Goal: Task Accomplishment & Management: Use online tool/utility

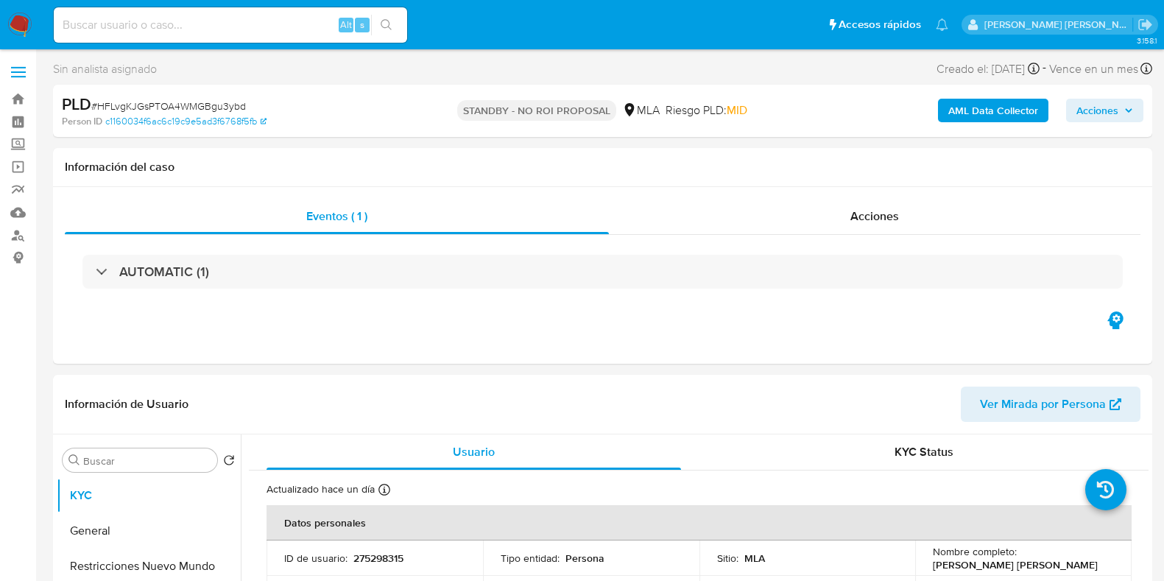
select select "10"
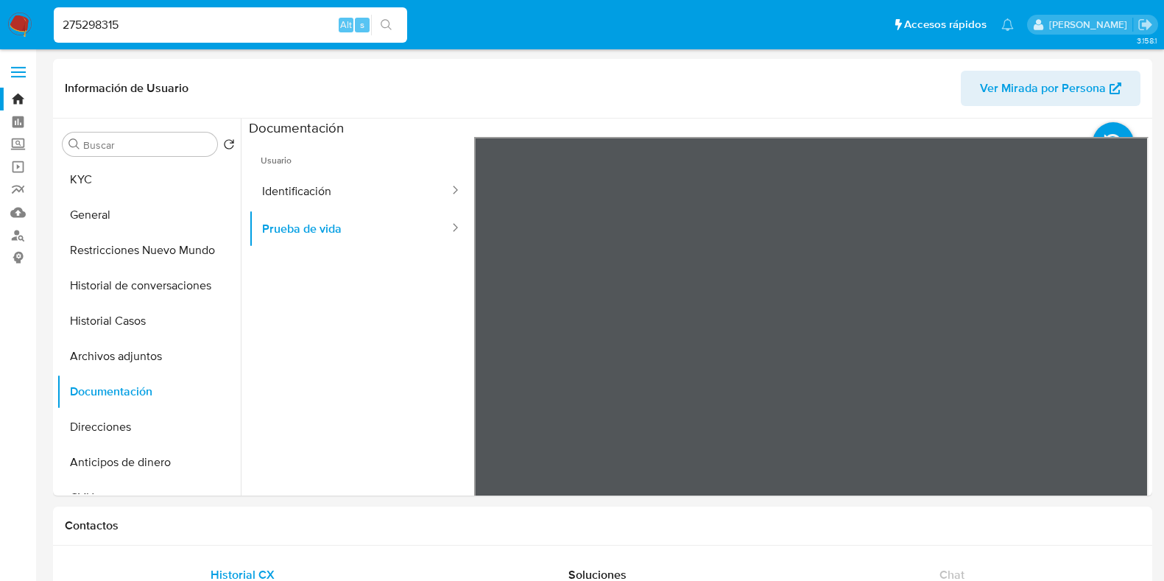
select select "10"
drag, startPoint x: 0, startPoint y: 0, endPoint x: 18, endPoint y: 38, distance: 42.2
click at [18, 38] on nav "Pausado Ver notificaciones 275298315 Alt s Accesos rápidos Presiona las siguien…" at bounding box center [582, 24] width 1164 height 49
paste input "554925562"
type input "2554925562"
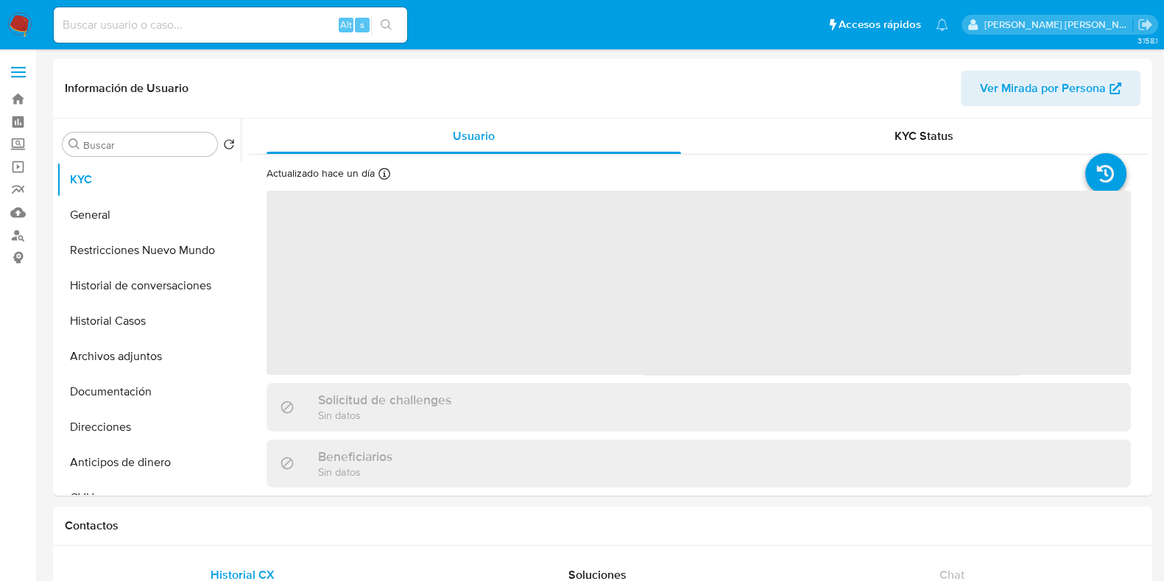
select select "10"
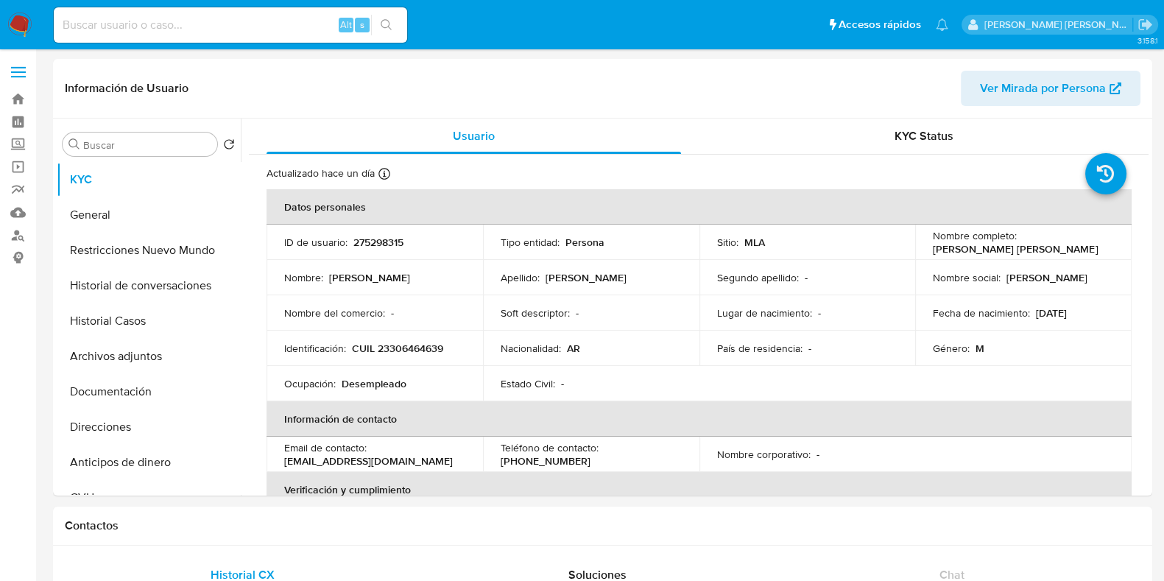
click at [99, 32] on input at bounding box center [230, 24] width 353 height 19
paste input "2554925562"
type input "2554925562"
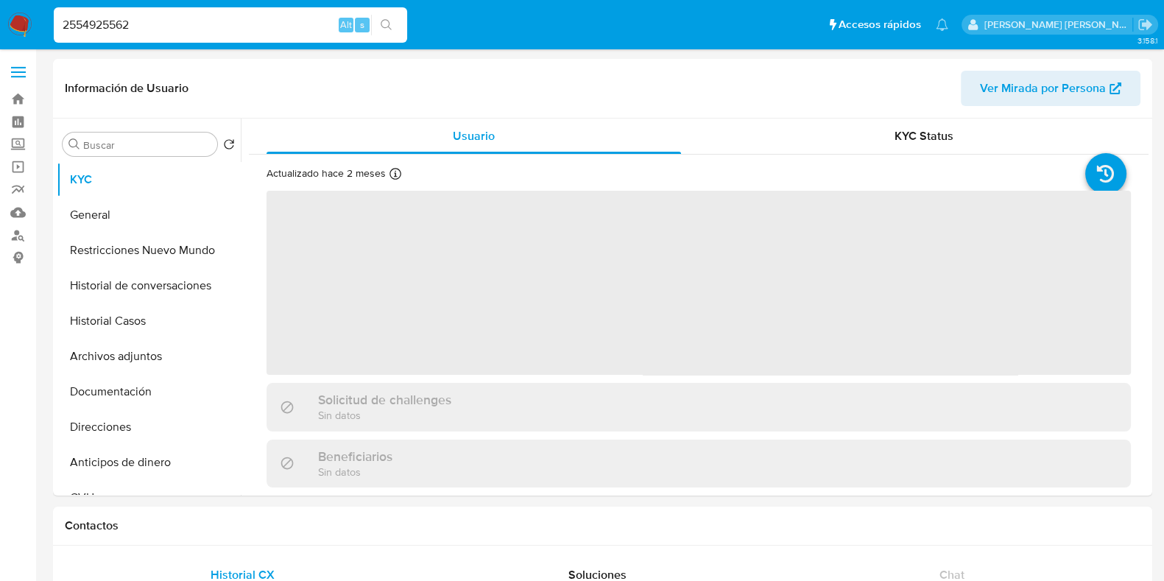
select select "10"
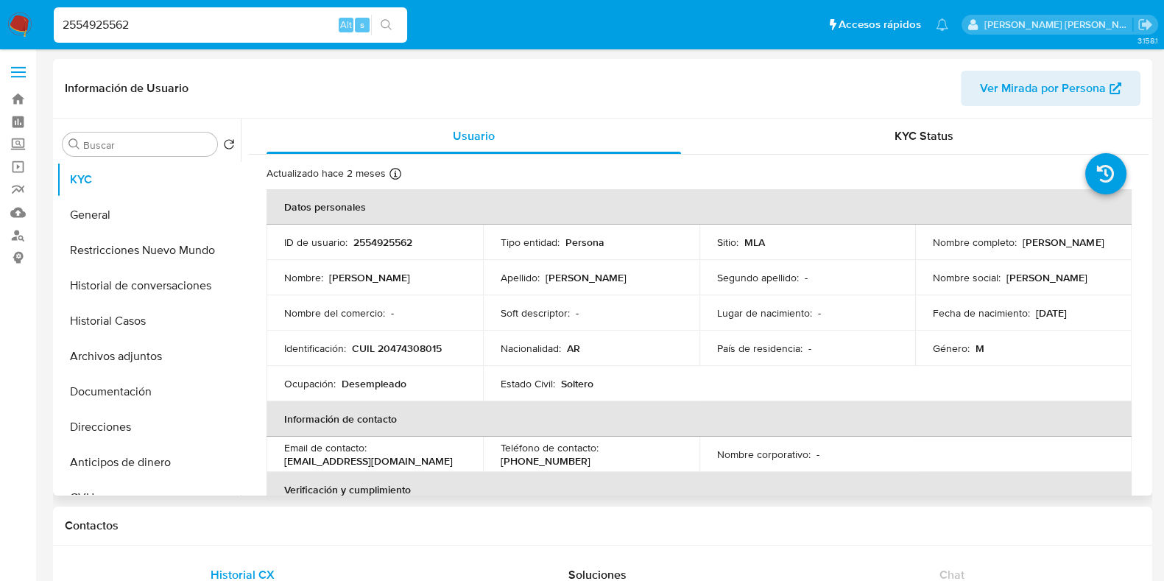
click at [375, 245] on p "2554925562" at bounding box center [382, 242] width 59 height 13
copy p "2554925562"
click at [436, 344] on p "CUIL 20474308015" at bounding box center [397, 348] width 90 height 13
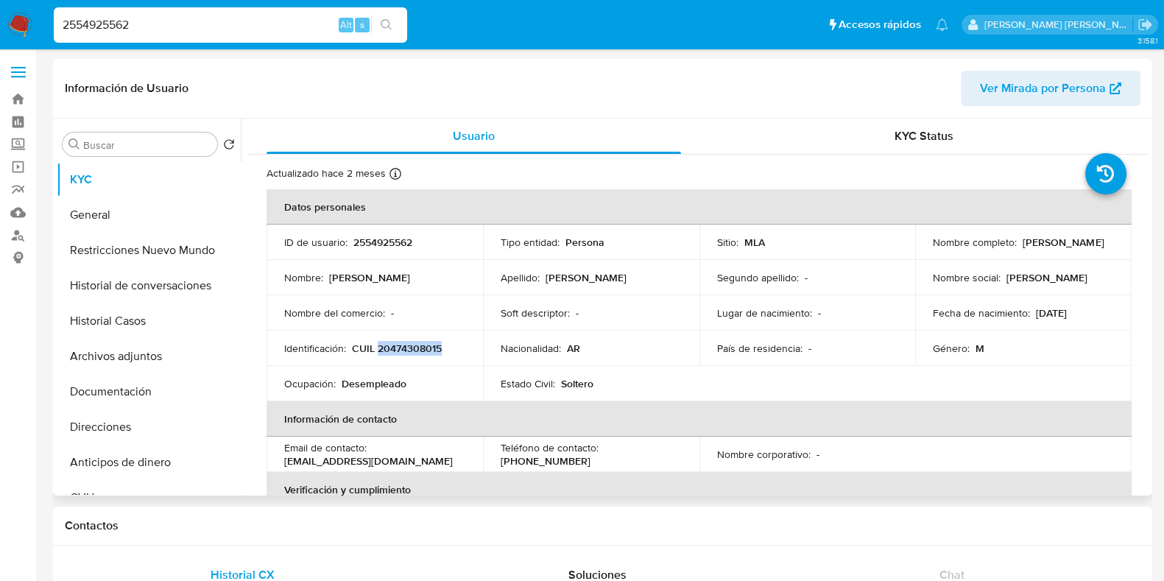
copy p "20474308015"
click at [138, 325] on button "Historial Casos" at bounding box center [143, 320] width 172 height 35
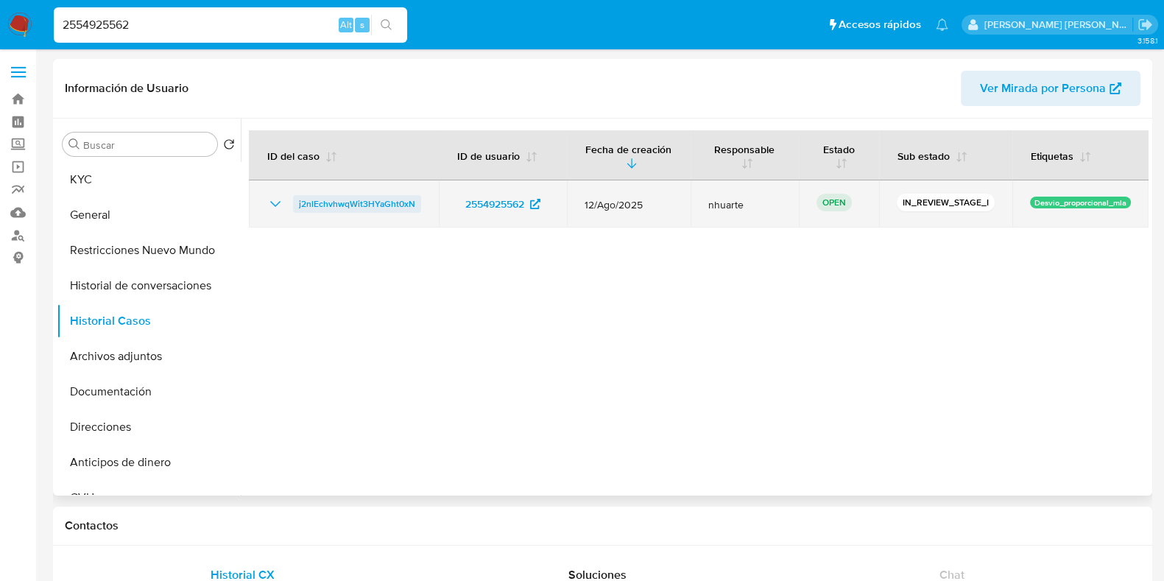
click at [370, 200] on span "j2nlEchvhwqWit3HYaGht0xN" at bounding box center [357, 204] width 116 height 18
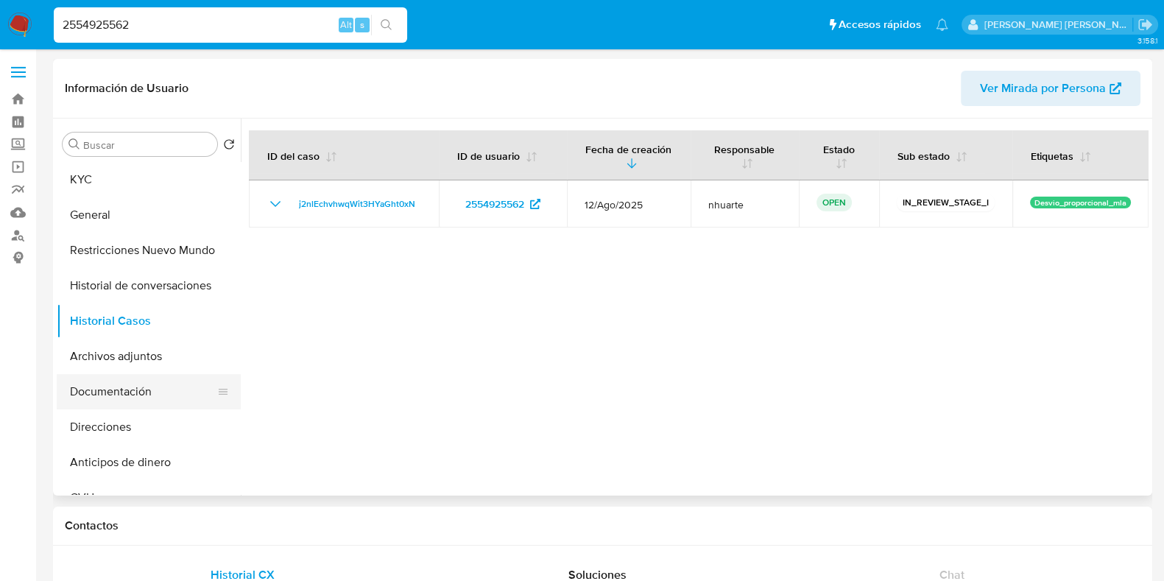
click at [132, 392] on button "Documentación" at bounding box center [143, 391] width 172 height 35
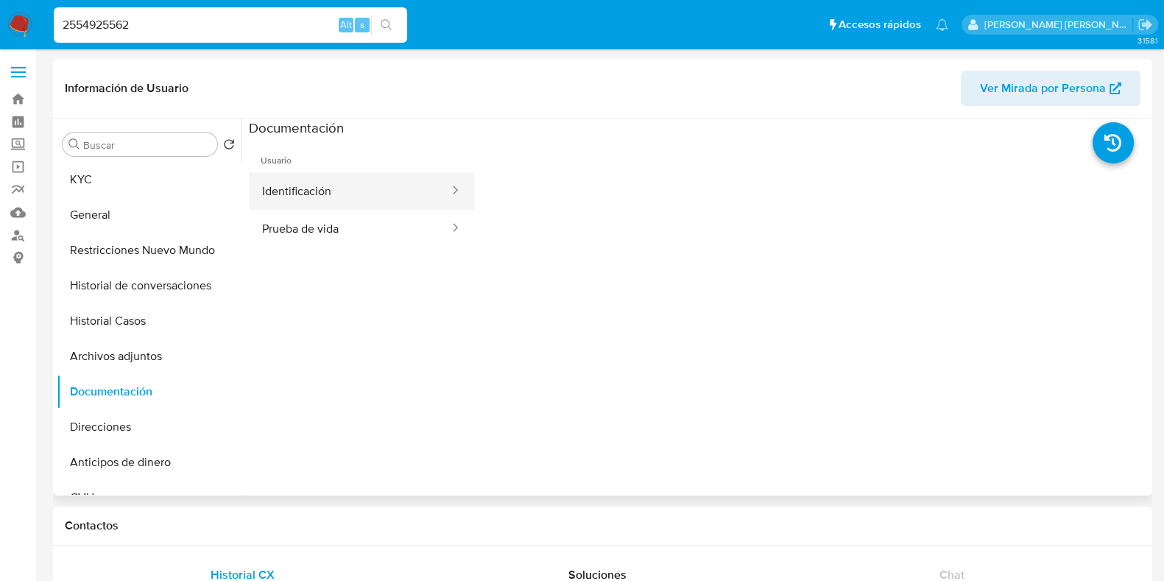
drag, startPoint x: 297, startPoint y: 211, endPoint x: 297, endPoint y: 191, distance: 20.6
click at [297, 191] on button "Identificación" at bounding box center [350, 191] width 202 height 38
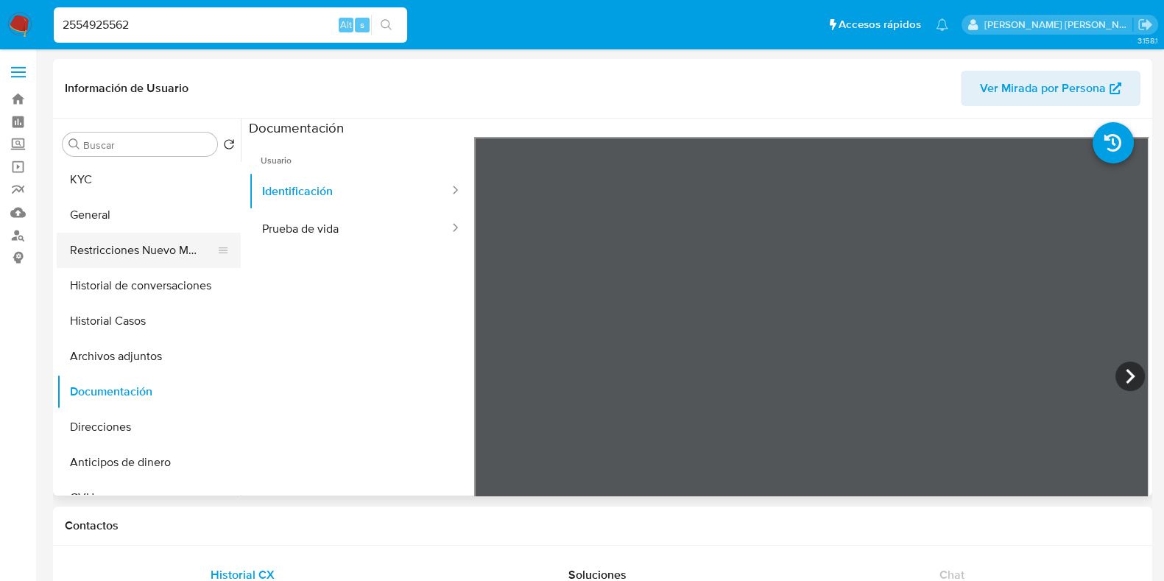
click at [138, 255] on button "Restricciones Nuevo Mundo" at bounding box center [143, 250] width 172 height 35
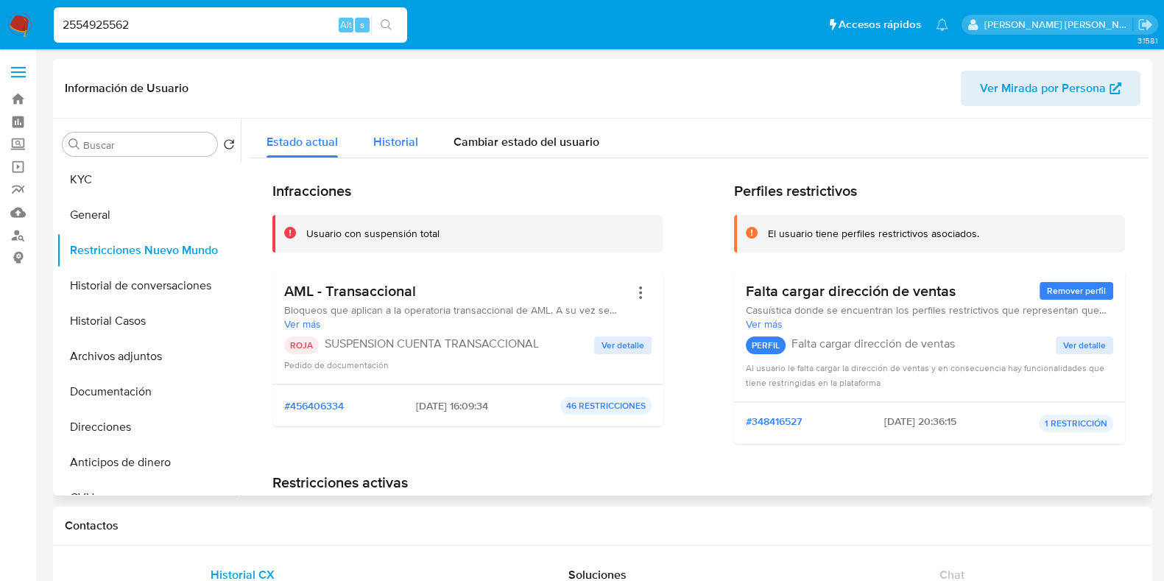
click at [400, 141] on span "Historial" at bounding box center [395, 141] width 45 height 17
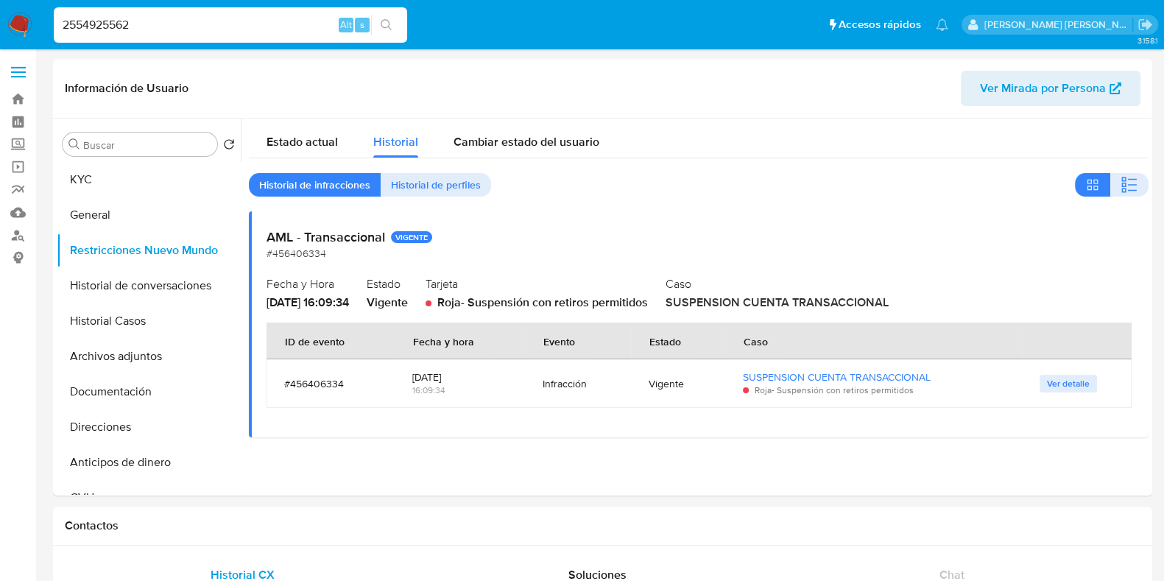
drag, startPoint x: 59, startPoint y: 13, endPoint x: 42, endPoint y: 9, distance: 17.3
click at [42, 9] on nav "Pausado Ver notificaciones 2554925562 Alt s Accesos rápidos Presiona las siguie…" at bounding box center [582, 24] width 1164 height 49
paste input "1461275960"
type input "1461275960"
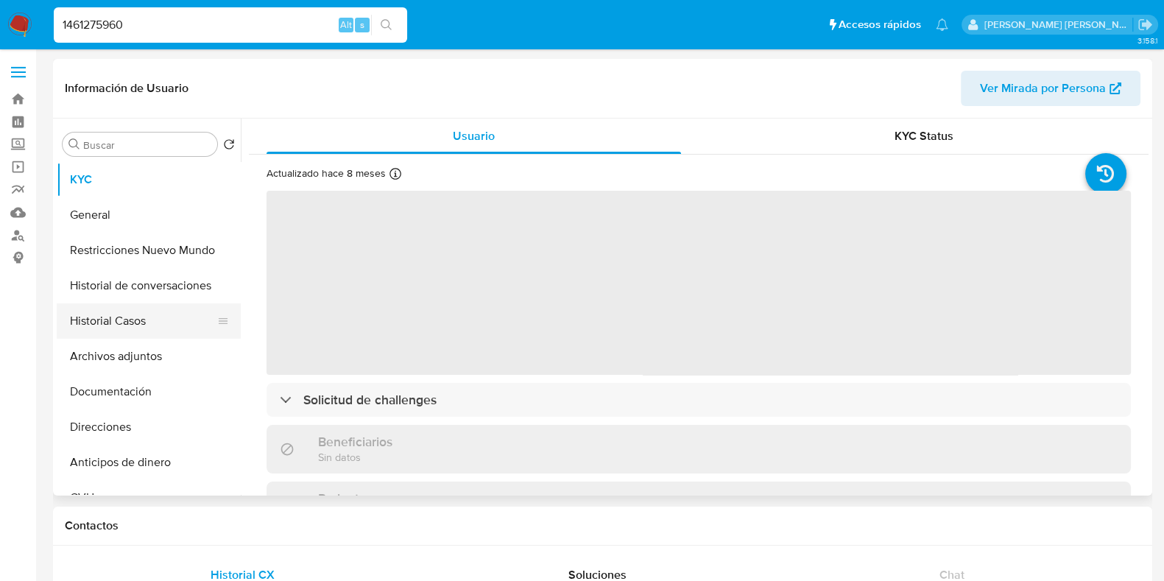
click at [149, 317] on button "Historial Casos" at bounding box center [143, 320] width 172 height 35
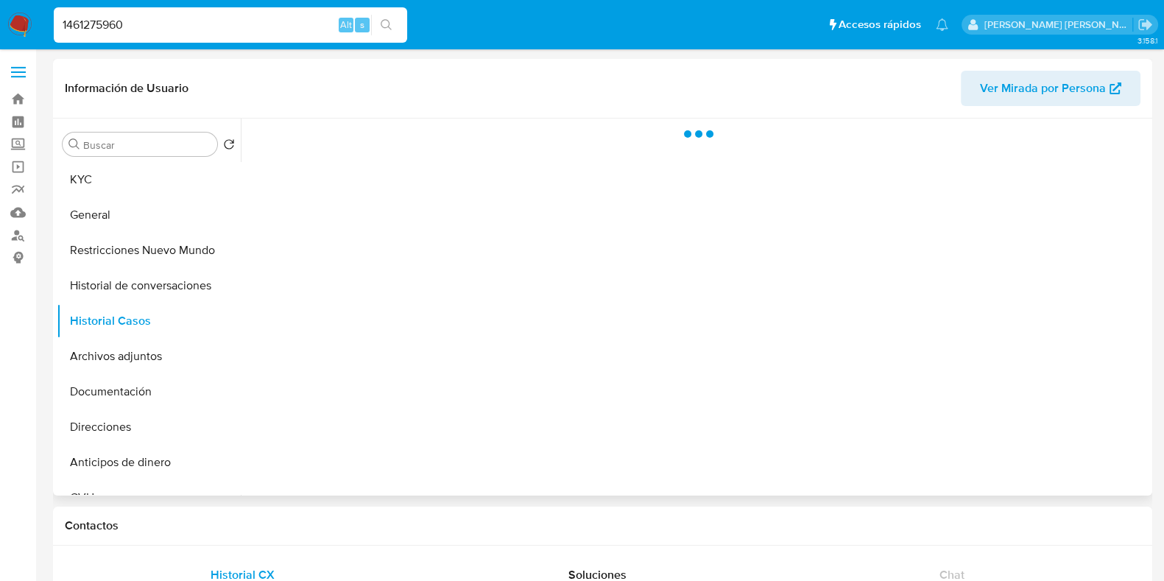
select select "10"
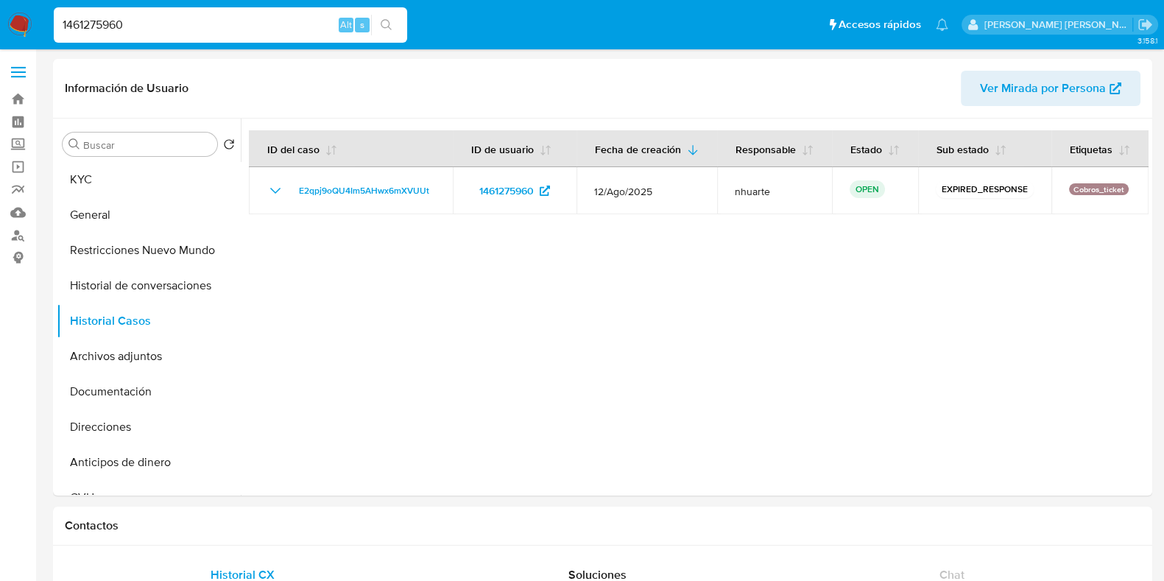
drag, startPoint x: 144, startPoint y: 26, endPoint x: 25, endPoint y: 24, distance: 118.5
click at [25, 24] on nav "Pausado Ver notificaciones 1461275960 Alt s Accesos rápidos Presiona las siguie…" at bounding box center [582, 24] width 1164 height 49
paste input "652775265"
type input "652775265"
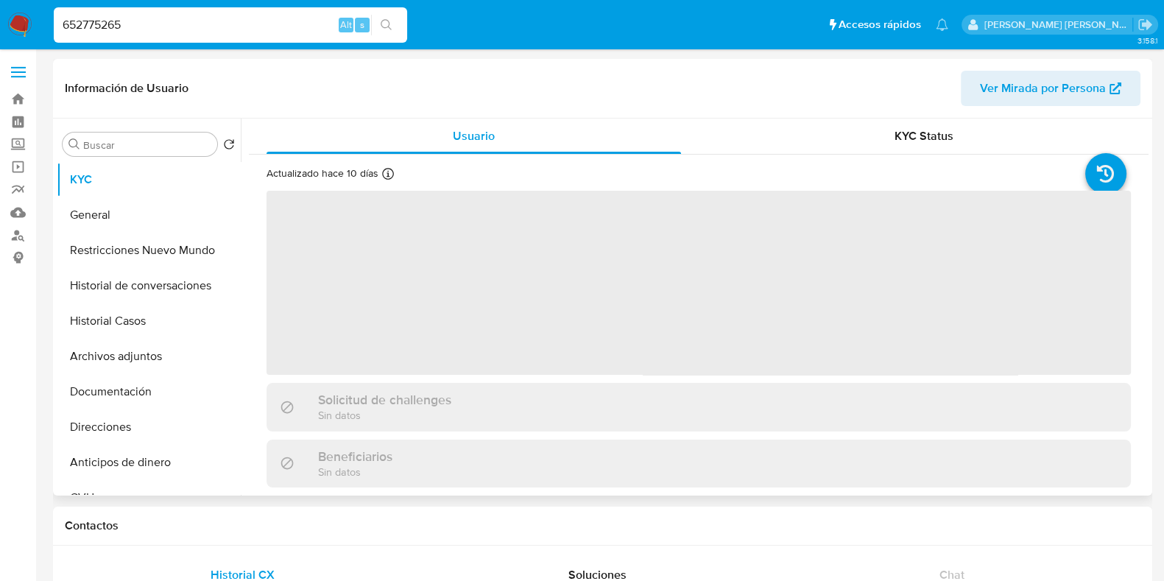
drag, startPoint x: 130, startPoint y: 325, endPoint x: 238, endPoint y: 325, distance: 107.5
click at [130, 325] on button "Historial Casos" at bounding box center [149, 320] width 184 height 35
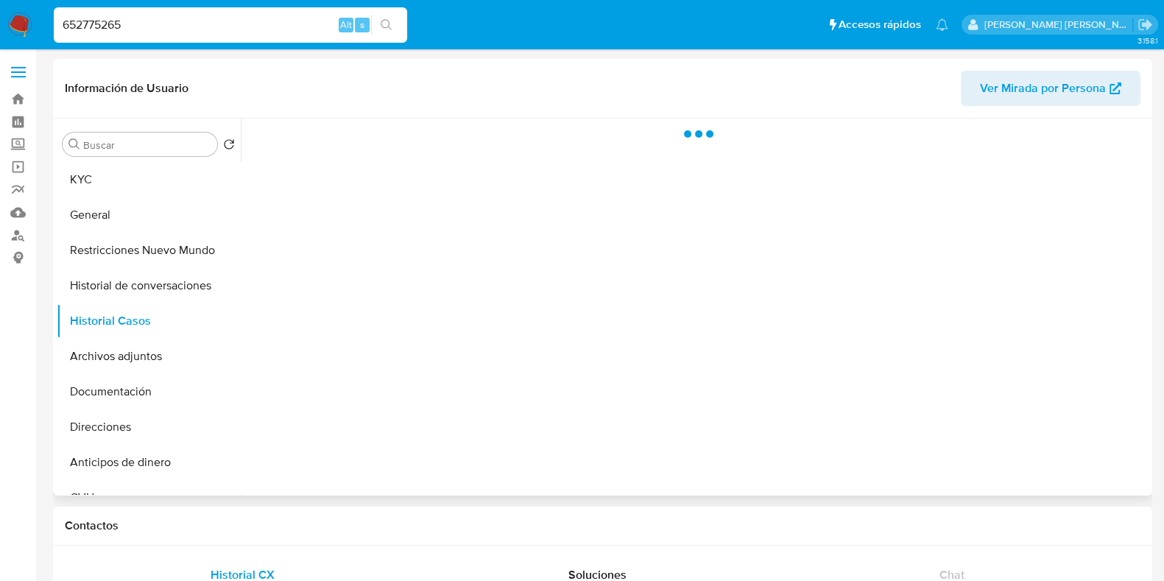
select select "10"
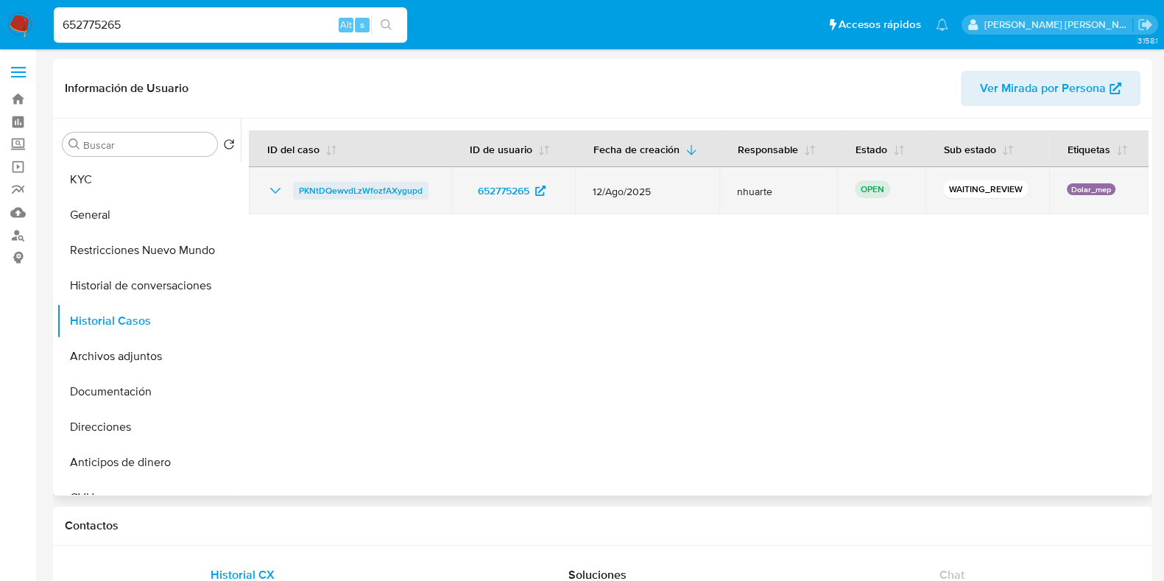
click at [409, 189] on span "PKNtDQewvdLzWfozfAXygupd" at bounding box center [361, 191] width 124 height 18
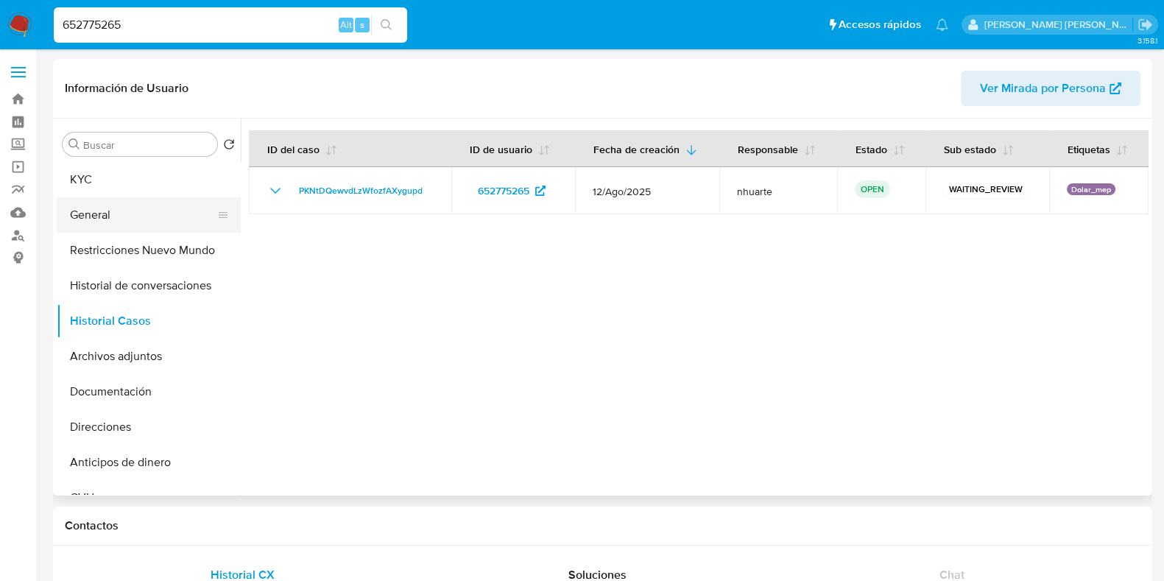
click at [141, 215] on button "General" at bounding box center [143, 214] width 172 height 35
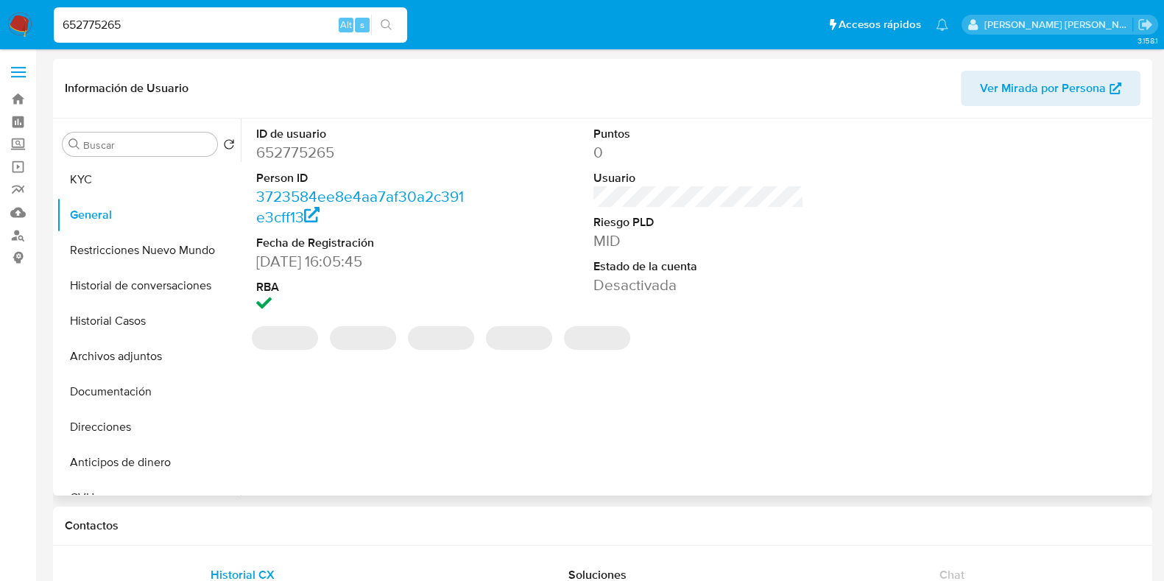
click at [311, 146] on dd "652775265" at bounding box center [361, 152] width 211 height 21
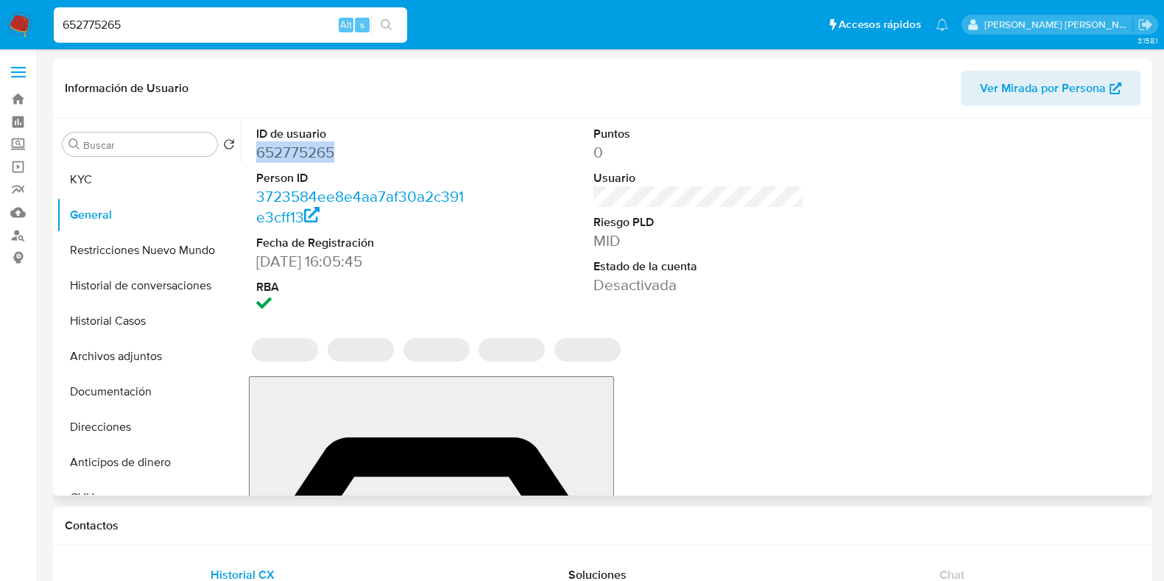
copy dd "652775265"
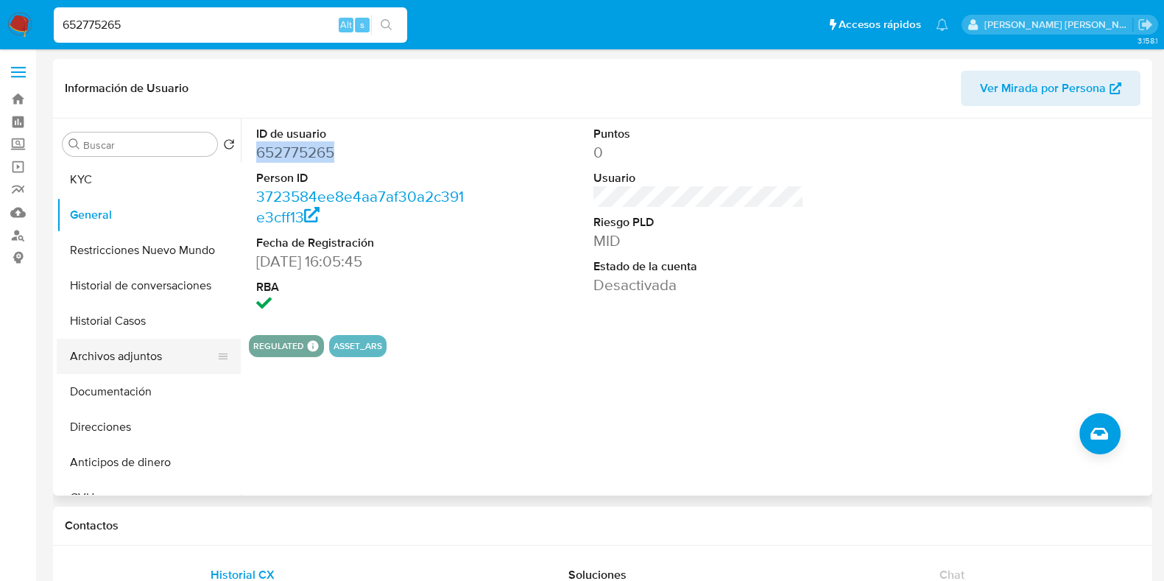
click at [133, 388] on button "Documentación" at bounding box center [149, 391] width 184 height 35
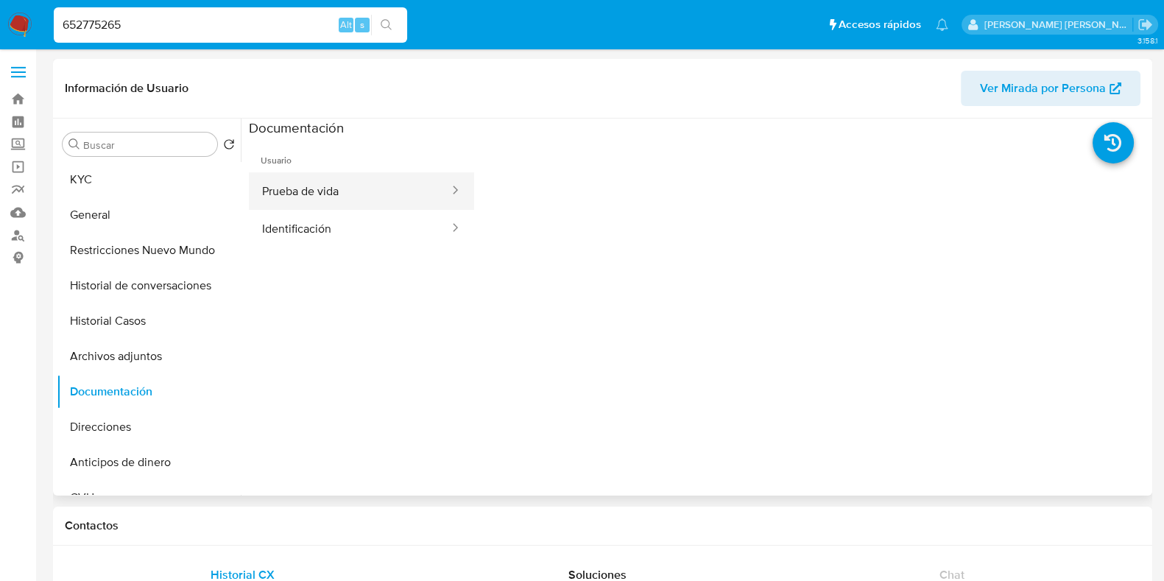
click at [323, 191] on button "Prueba de vida" at bounding box center [350, 191] width 202 height 38
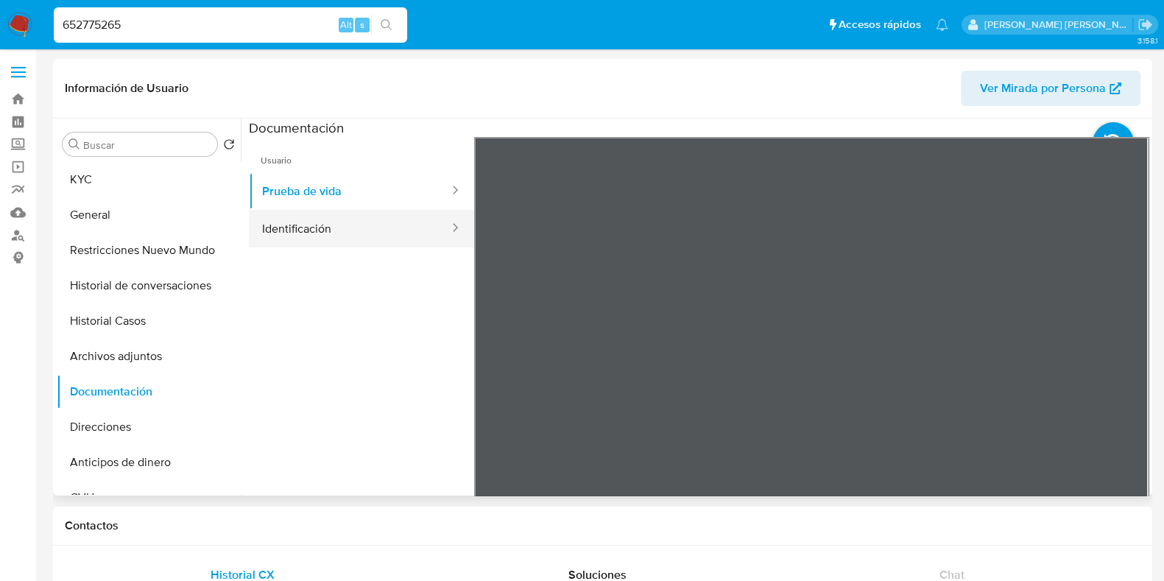
click at [377, 237] on button "Identificación" at bounding box center [350, 229] width 202 height 38
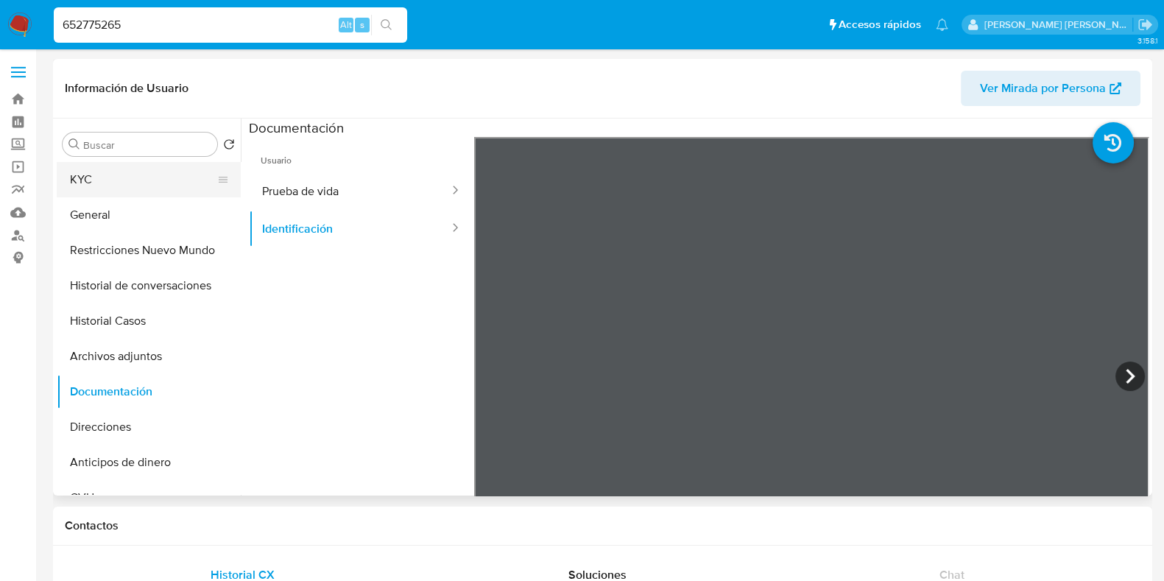
click at [160, 183] on button "KYC" at bounding box center [143, 179] width 172 height 35
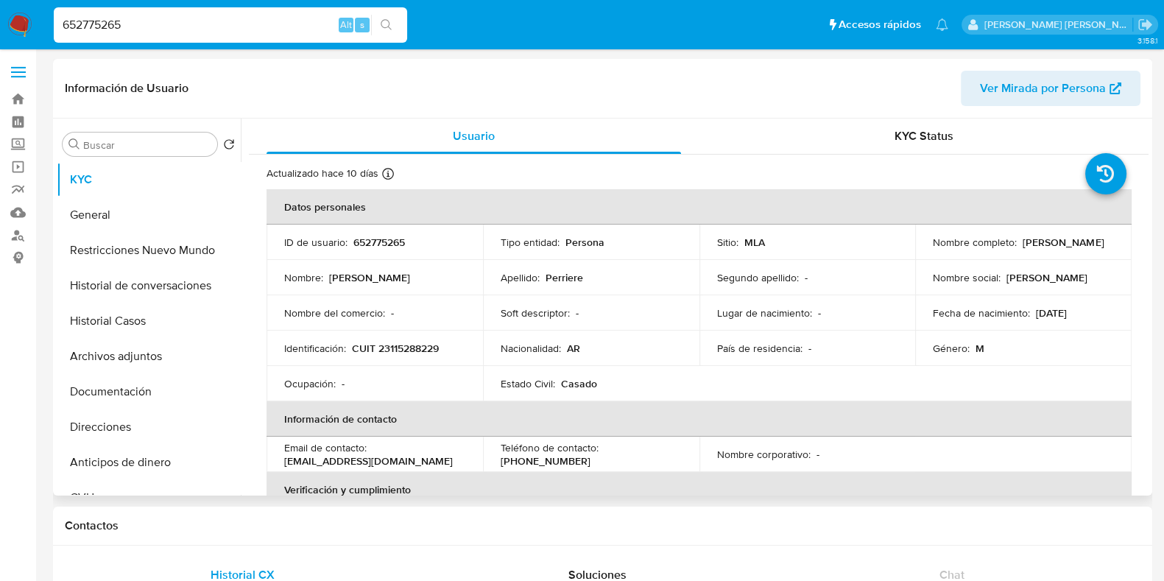
click at [422, 345] on p "CUIT 23115288229" at bounding box center [395, 348] width 87 height 13
copy p "23115288229"
drag, startPoint x: 136, startPoint y: 19, endPoint x: 50, endPoint y: 15, distance: 86.2
click at [50, 15] on li "652775265 Alt s" at bounding box center [230, 24] width 361 height 37
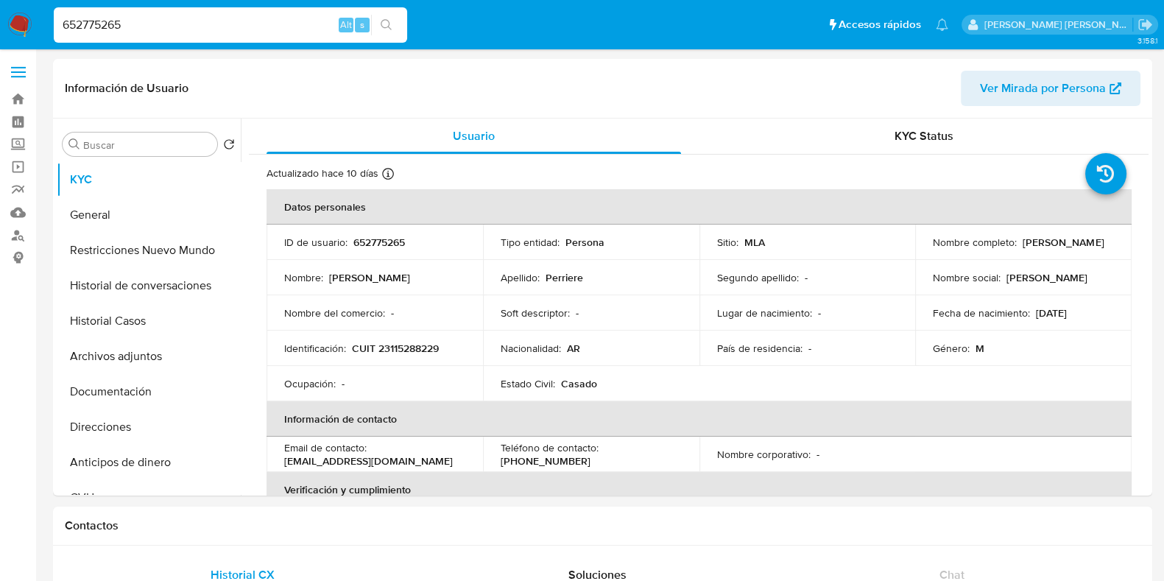
paste input "27221680"
type input "27221680"
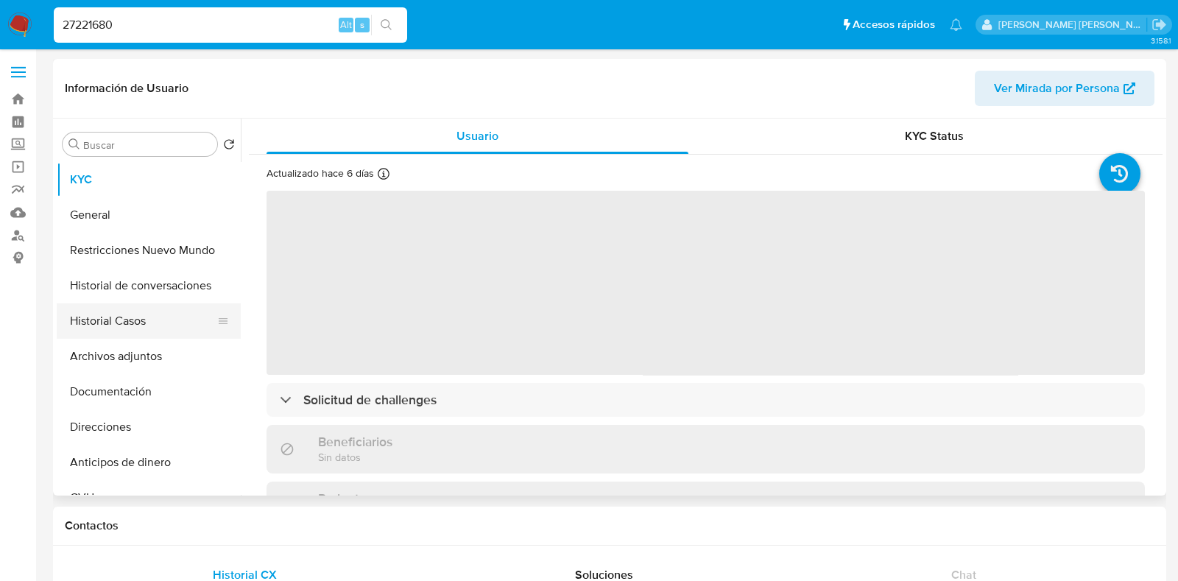
select select "10"
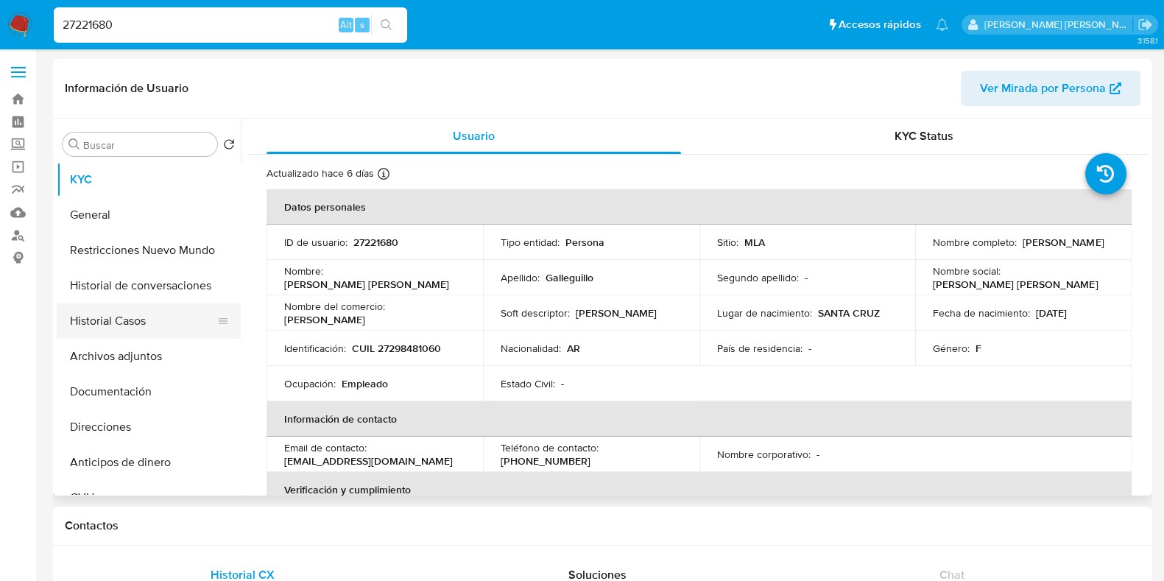
drag, startPoint x: 175, startPoint y: 313, endPoint x: 336, endPoint y: 314, distance: 160.5
click at [175, 313] on button "Historial Casos" at bounding box center [149, 320] width 184 height 35
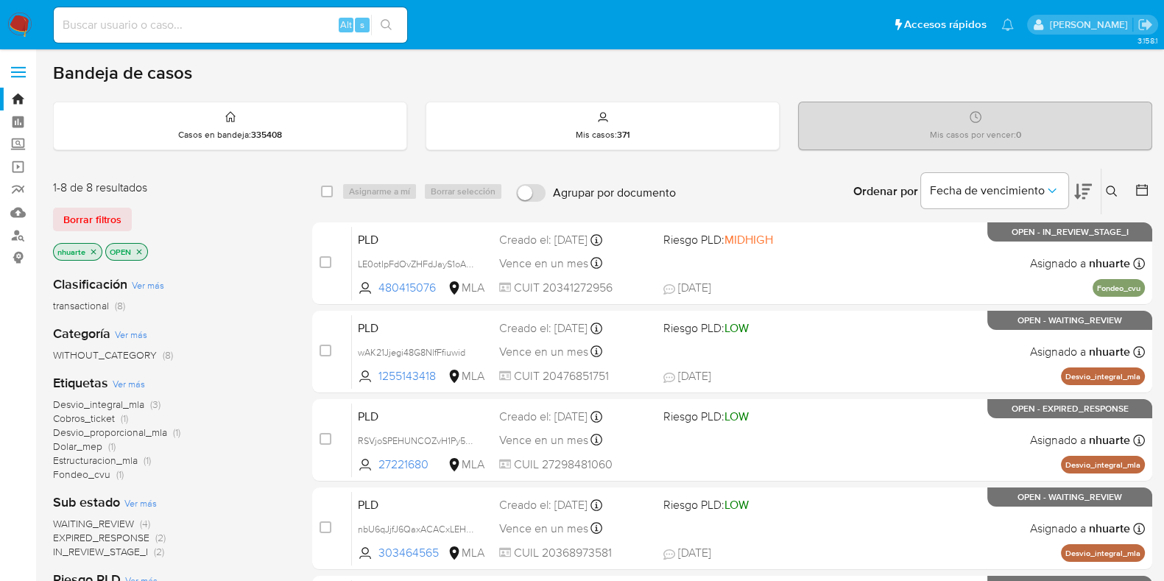
click at [99, 35] on div "Alt s" at bounding box center [230, 24] width 353 height 35
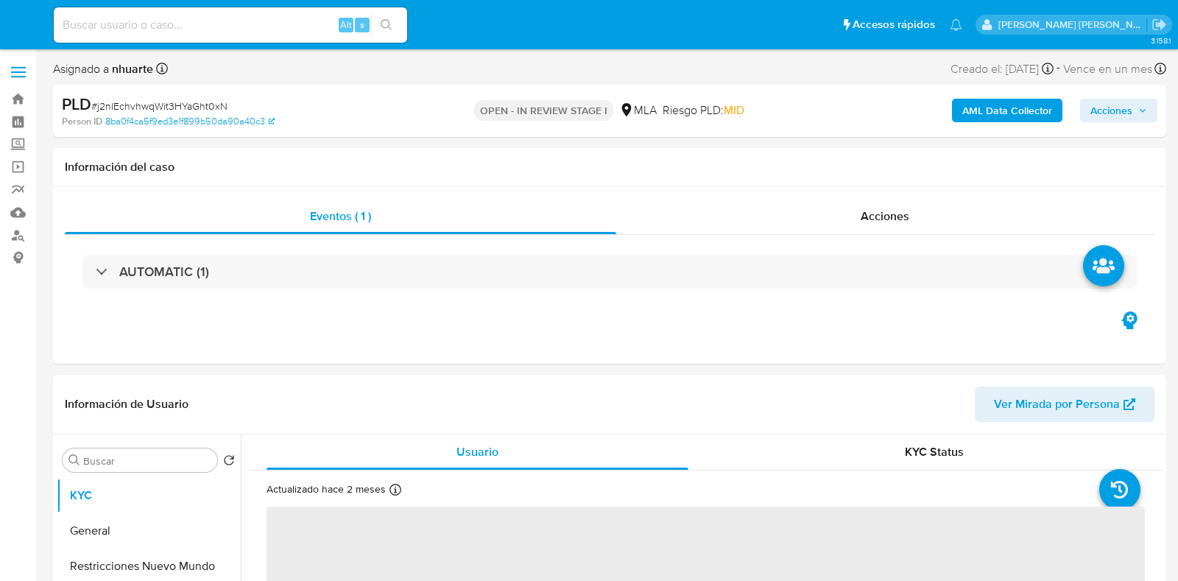
select select "10"
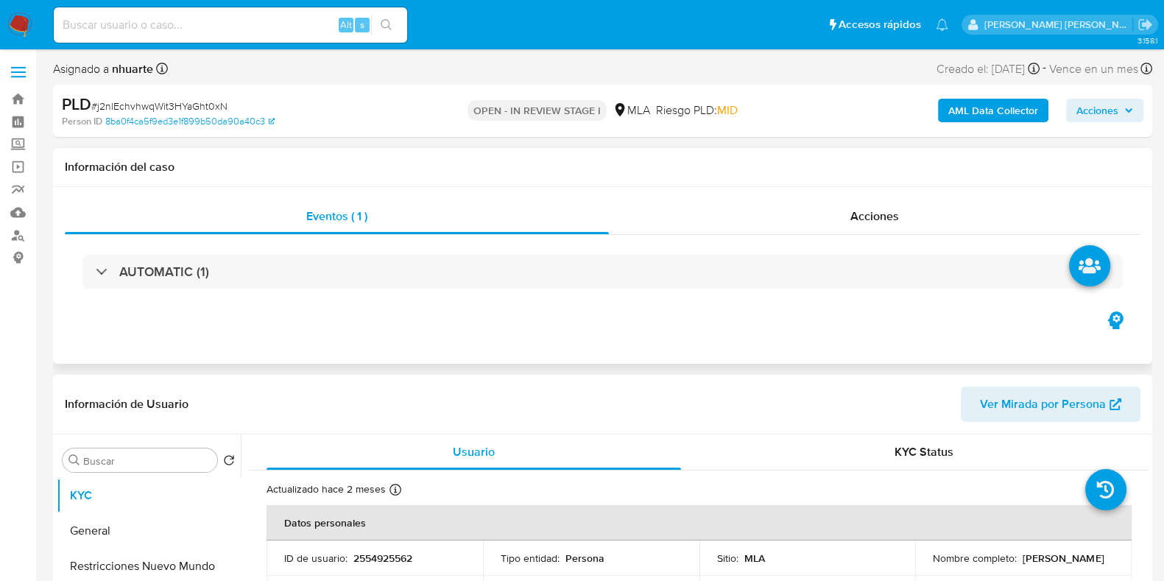
drag, startPoint x: 883, startPoint y: 206, endPoint x: 843, endPoint y: 244, distance: 54.7
click at [883, 206] on div "Acciones" at bounding box center [874, 216] width 531 height 35
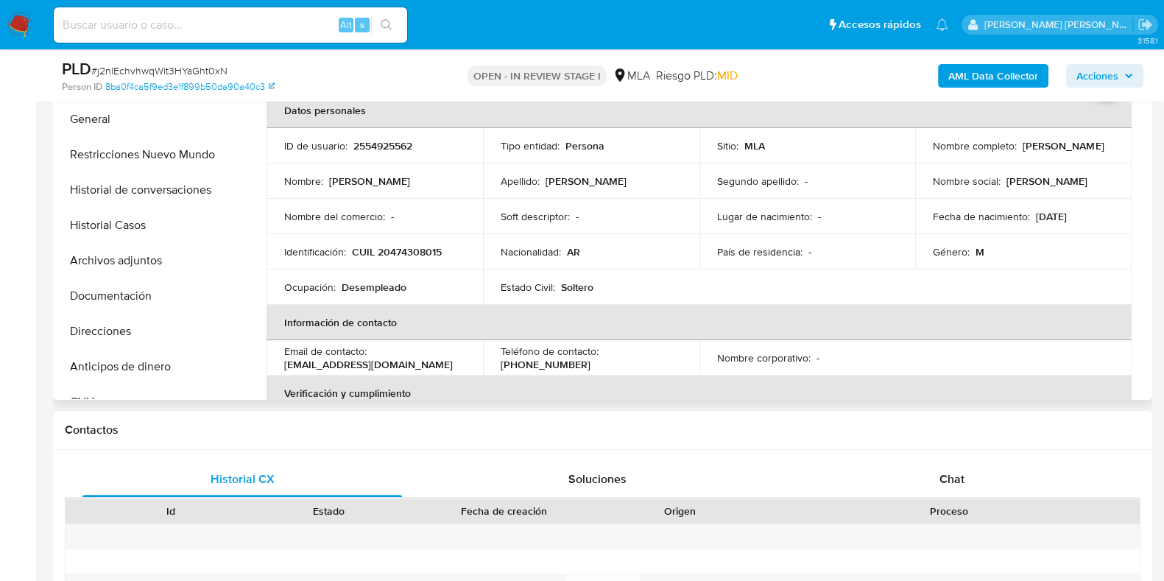
scroll to position [643, 0]
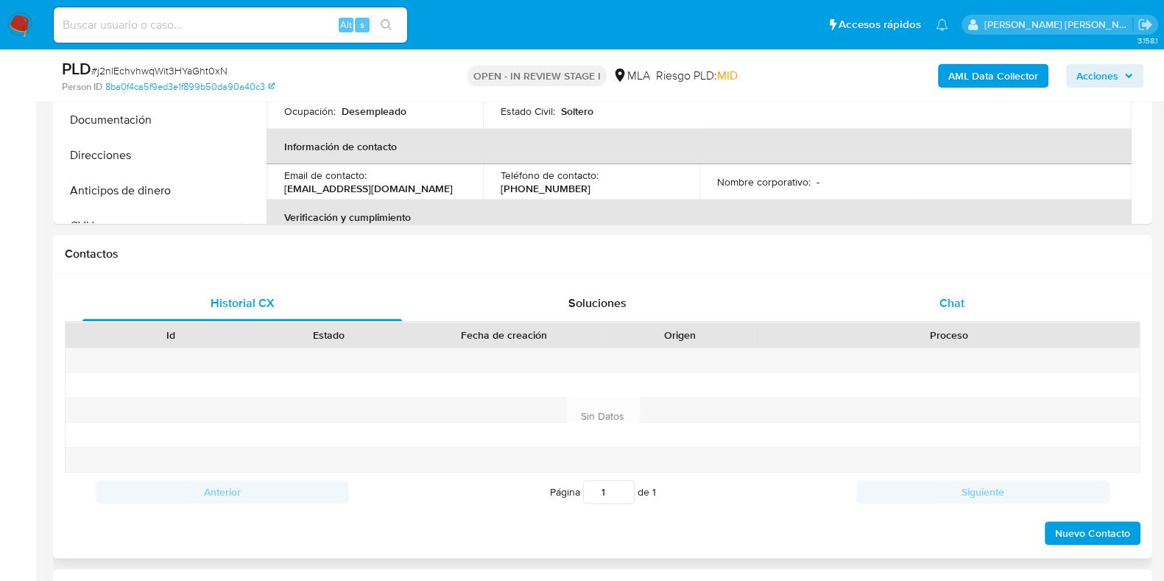
click at [959, 303] on span "Chat" at bounding box center [951, 302] width 25 height 17
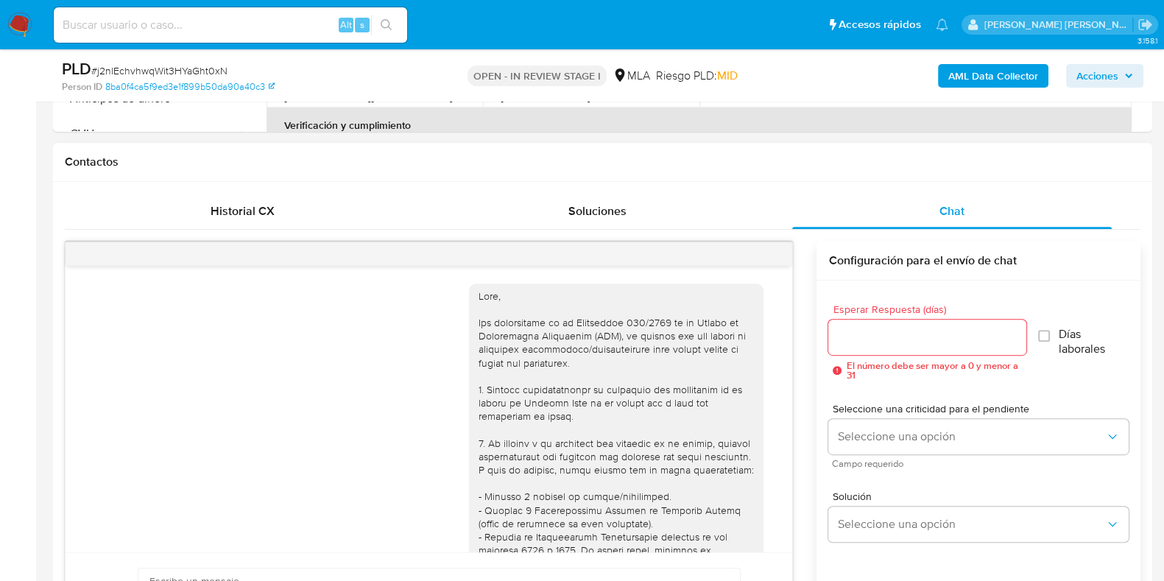
scroll to position [560, 0]
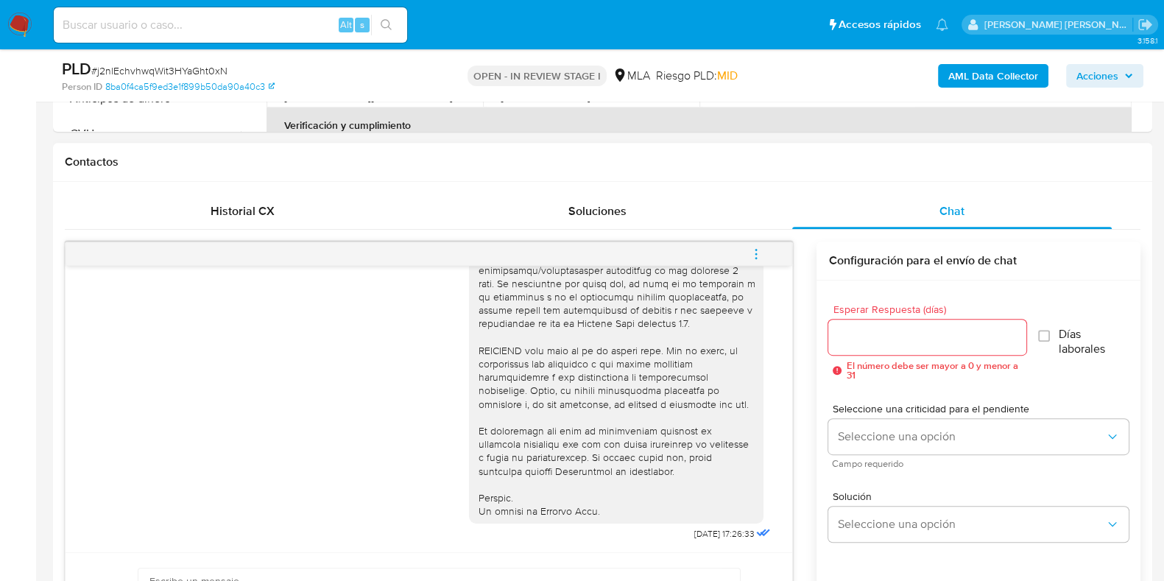
click at [761, 255] on icon "menu-action" at bounding box center [755, 253] width 13 height 13
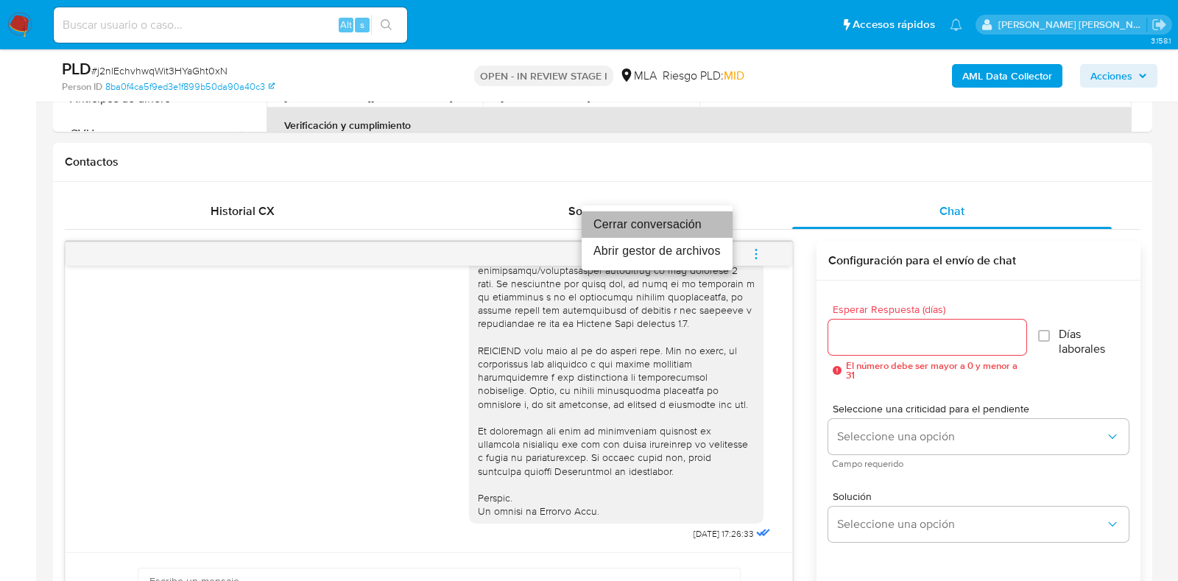
click at [706, 225] on li "Cerrar conversación" at bounding box center [657, 224] width 151 height 26
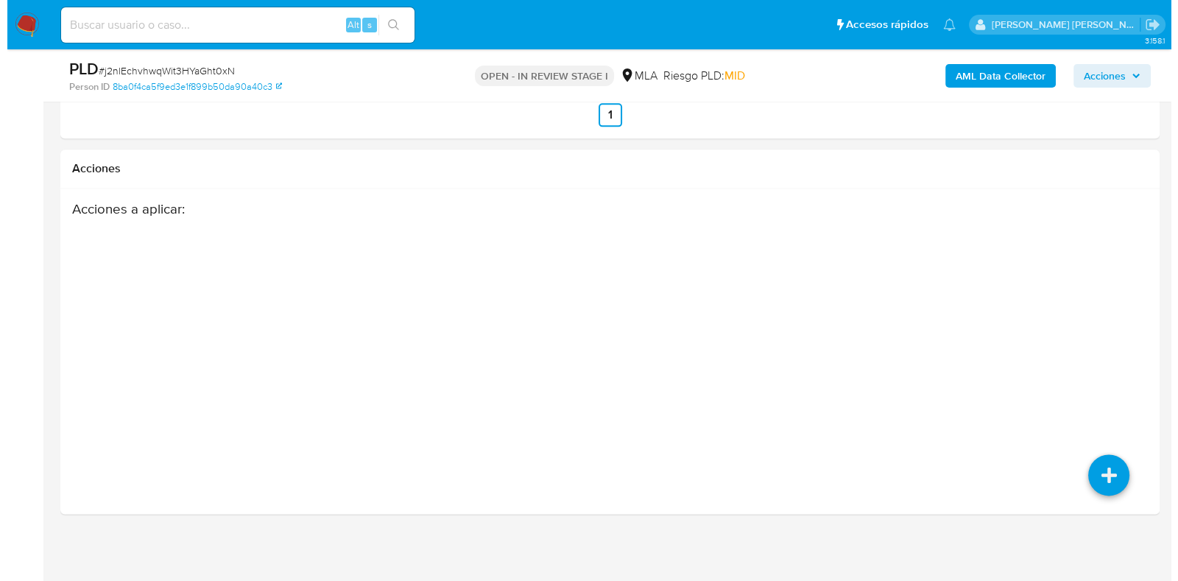
scroll to position [2450, 0]
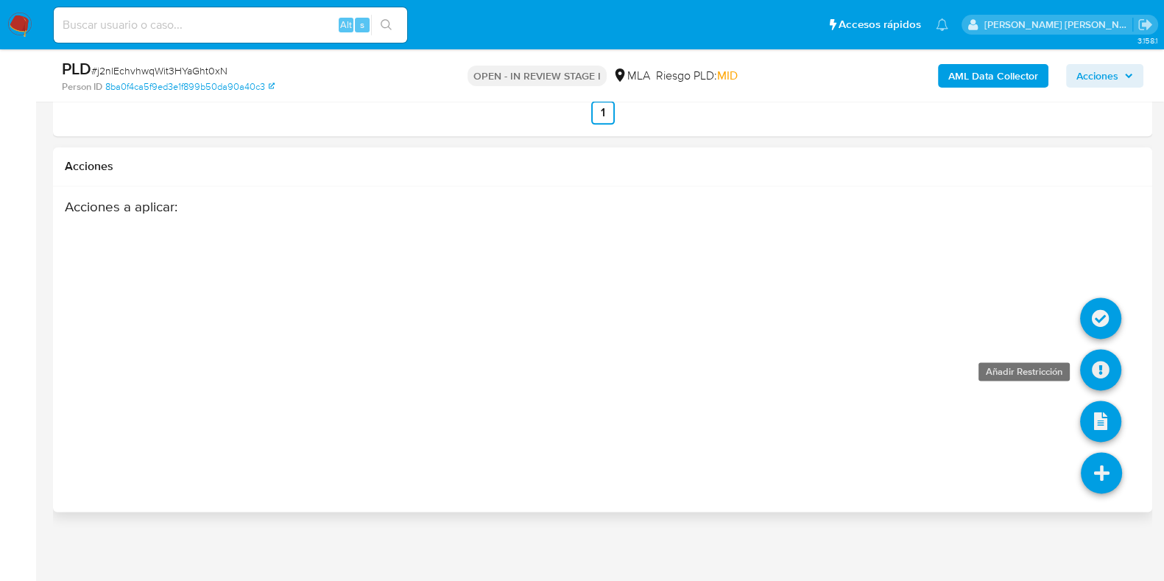
click at [1098, 372] on icon at bounding box center [1100, 369] width 41 height 41
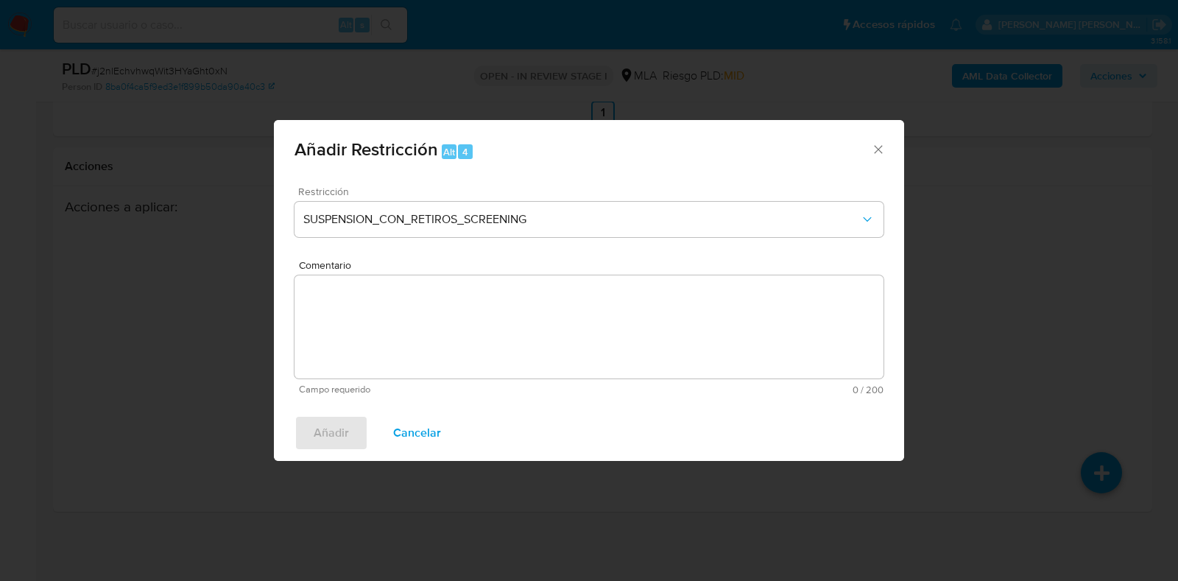
click at [442, 242] on div "Restricción SUSPENSION_CON_RETIROS_SCREENING" at bounding box center [588, 221] width 589 height 70
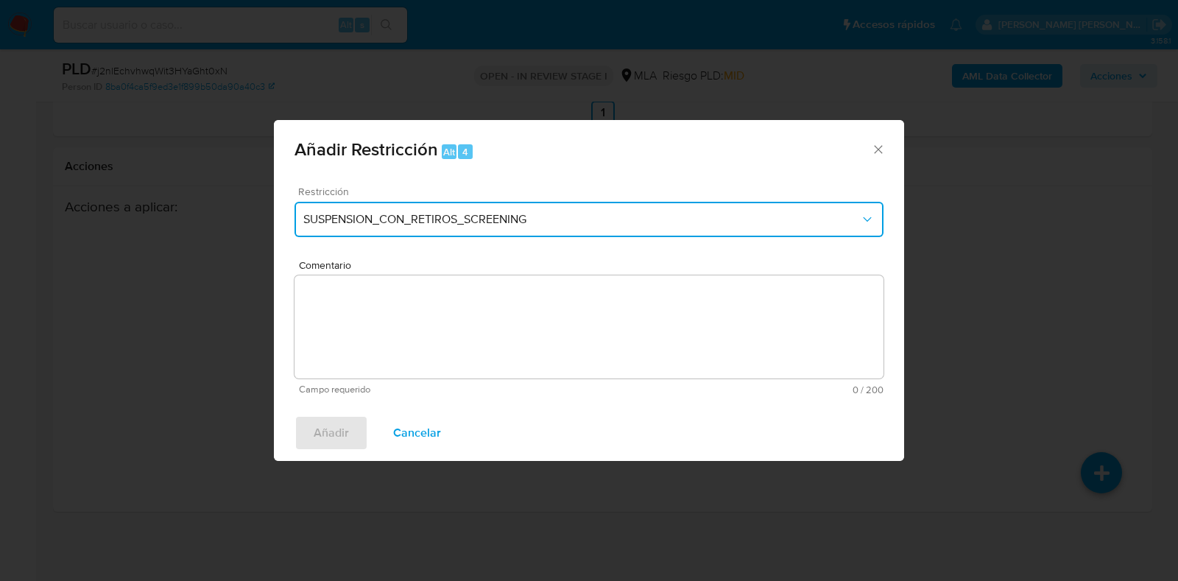
click at [445, 236] on button "SUSPENSION_CON_RETIROS_SCREENING" at bounding box center [588, 219] width 589 height 35
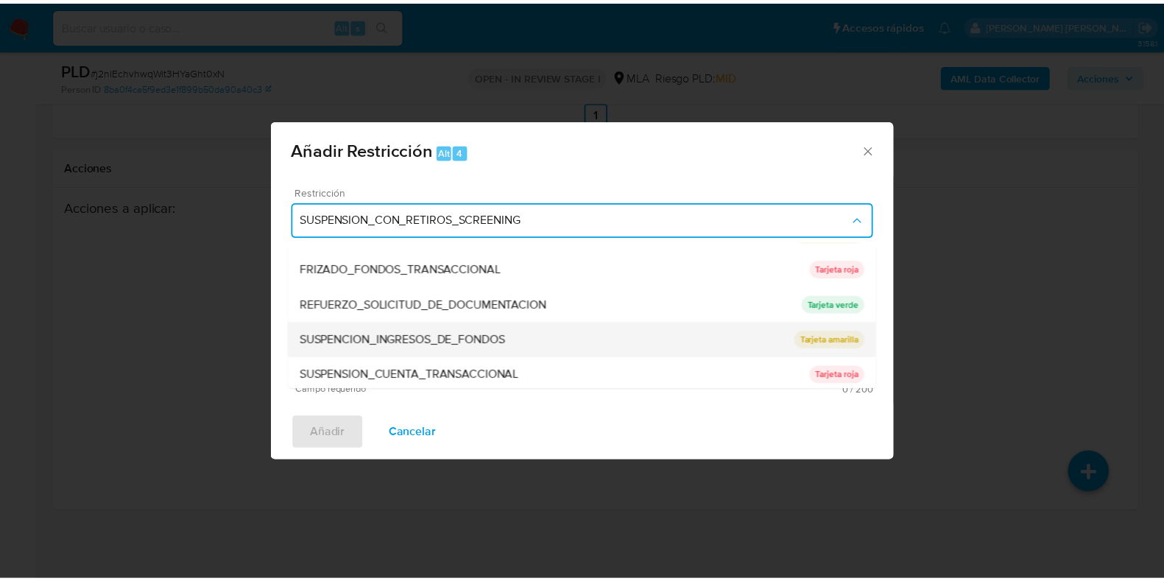
scroll to position [276, 0]
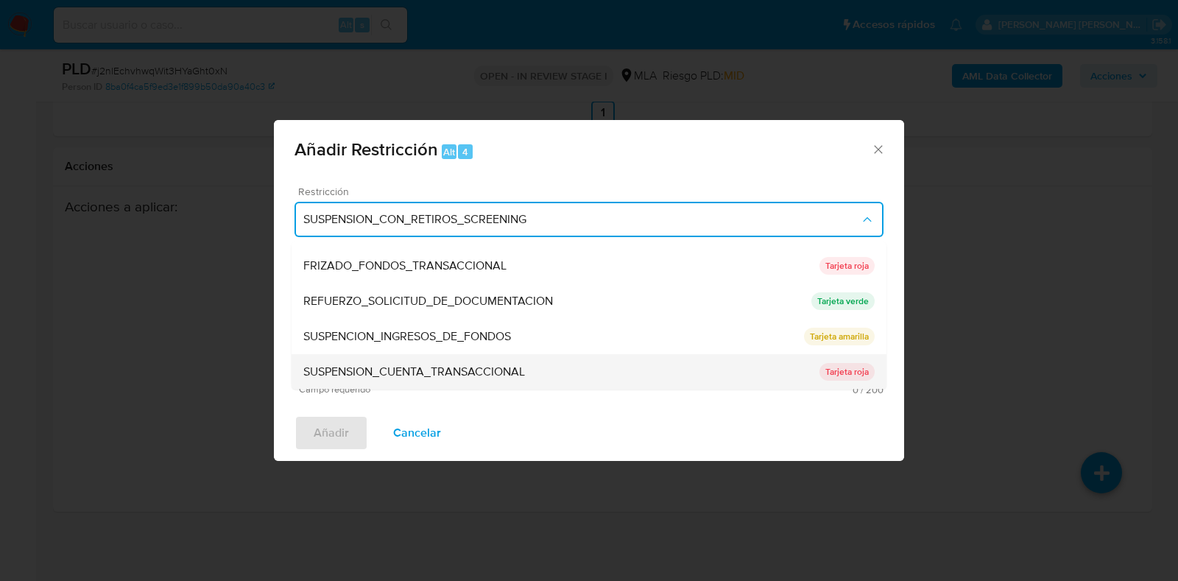
click at [468, 365] on span "SUSPENSION_CUENTA_TRANSACCIONAL" at bounding box center [414, 372] width 222 height 15
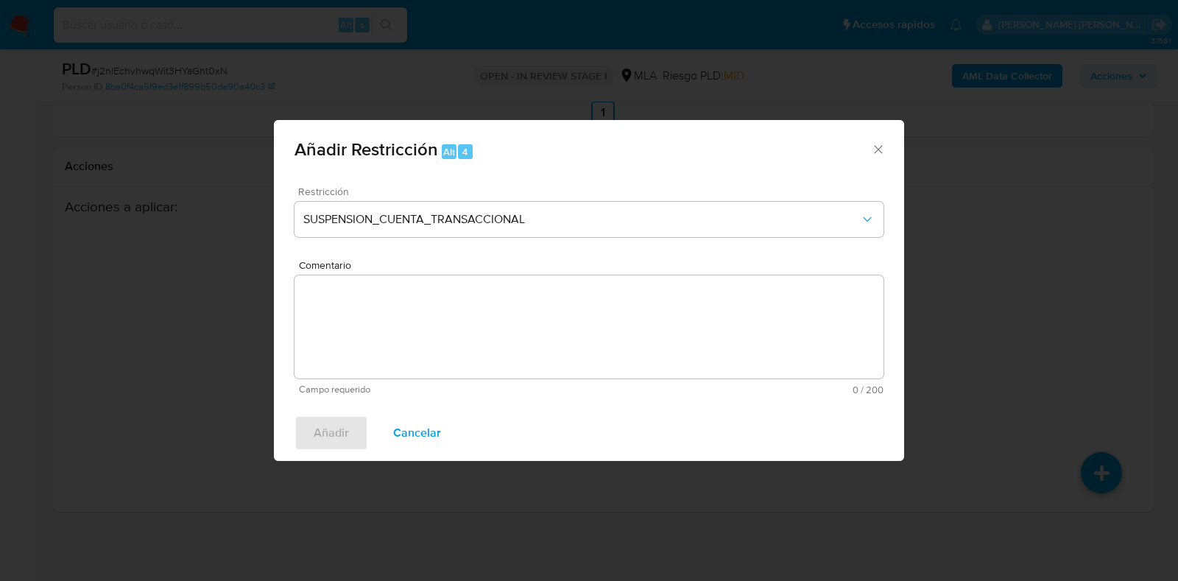
click at [459, 311] on textarea "Comentario" at bounding box center [588, 326] width 589 height 103
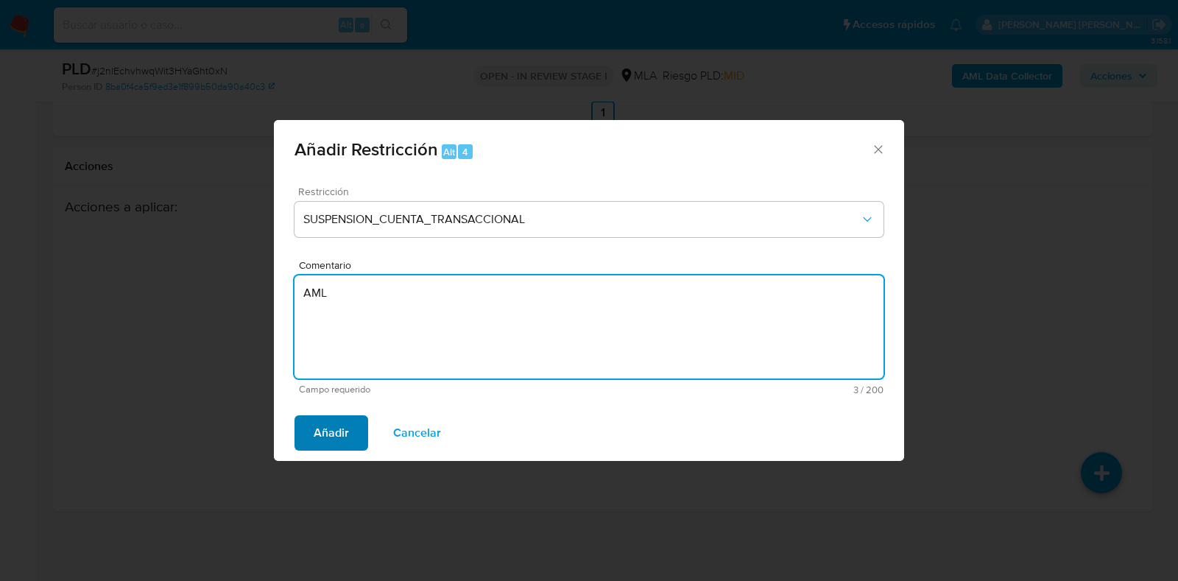
type textarea "AML"
click at [338, 427] on span "Añadir" at bounding box center [331, 433] width 35 height 32
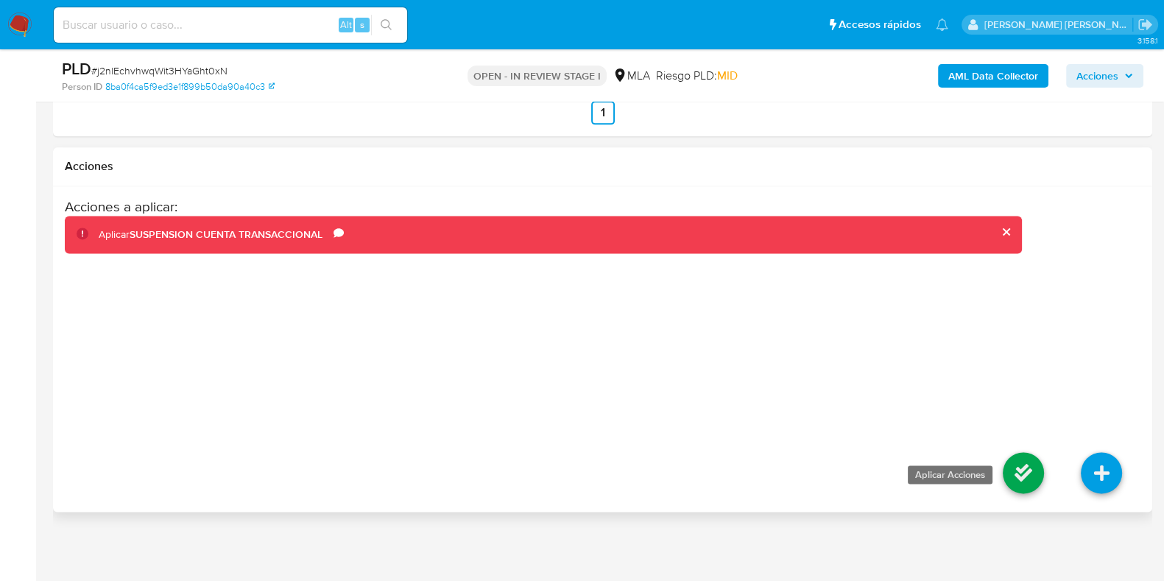
click at [1040, 464] on icon at bounding box center [1023, 472] width 41 height 41
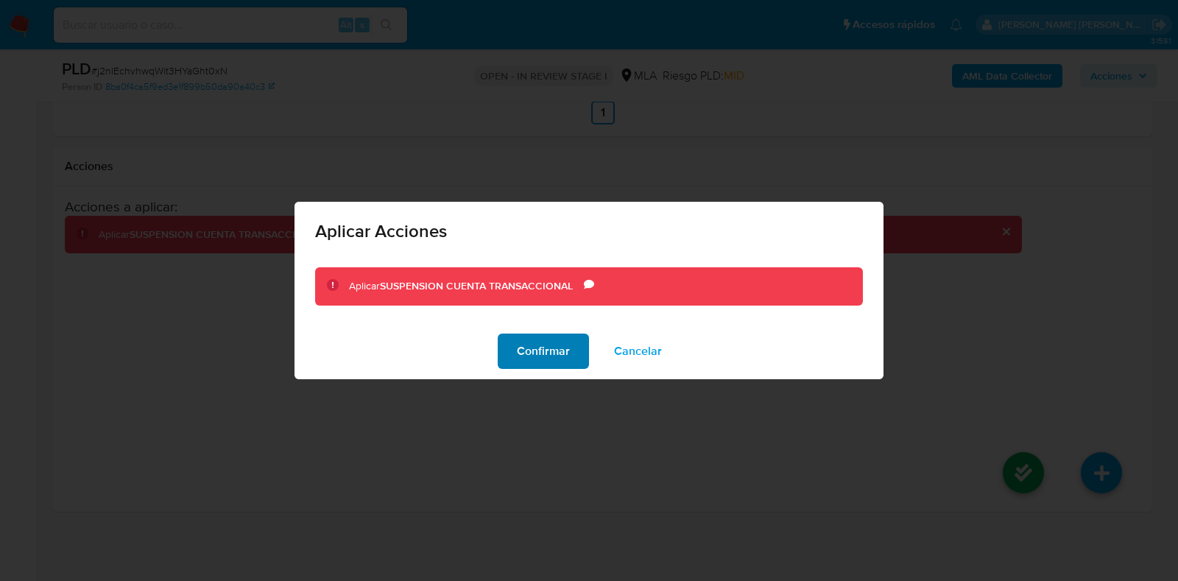
click at [548, 360] on span "Confirmar" at bounding box center [543, 351] width 53 height 32
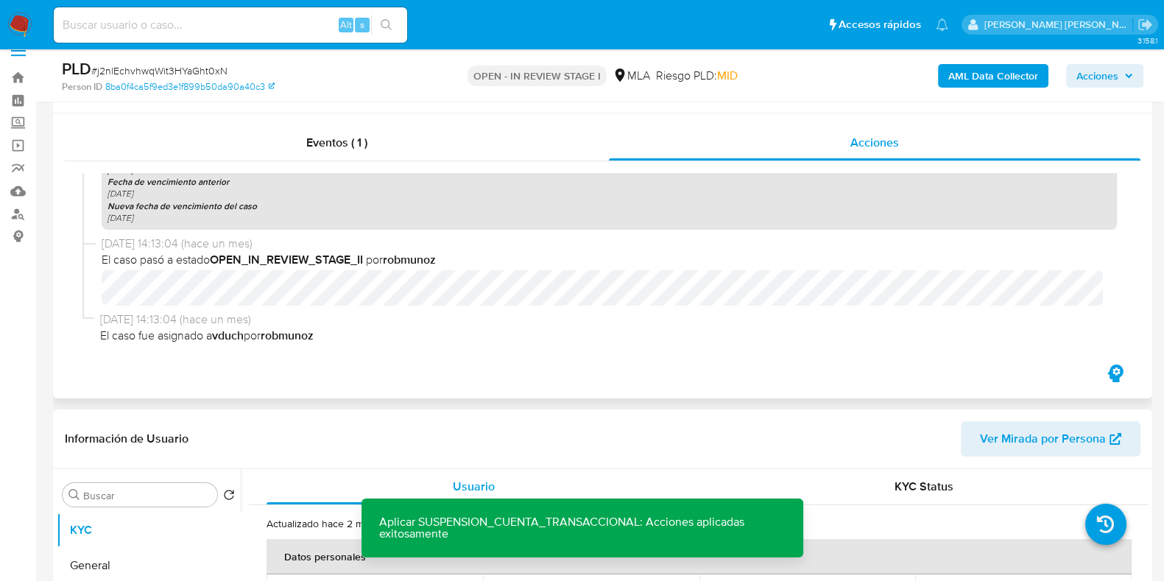
scroll to position [0, 0]
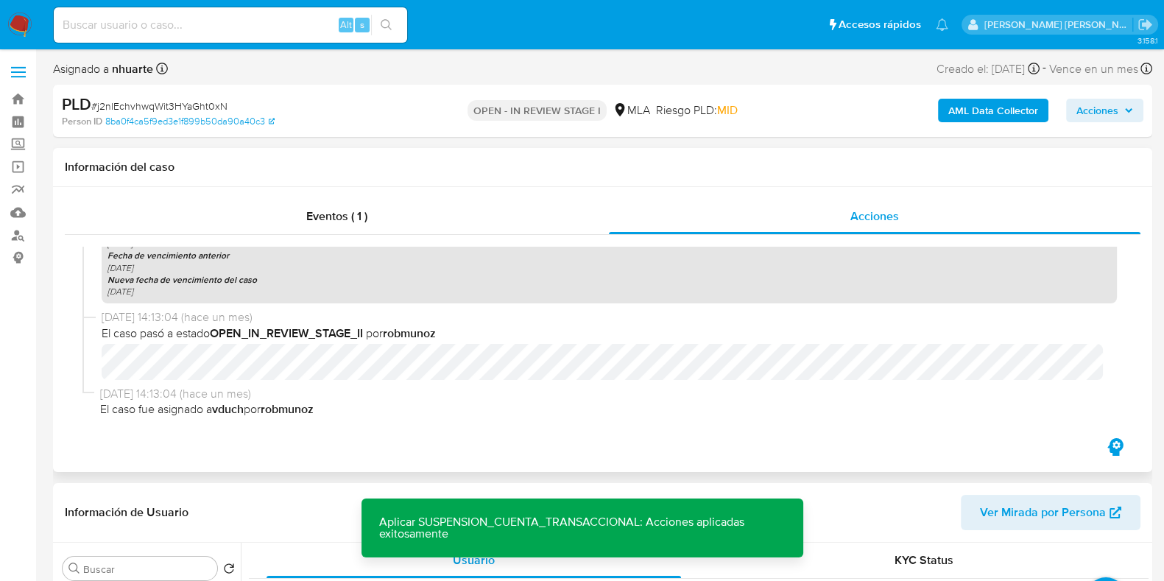
drag, startPoint x: 350, startPoint y: 227, endPoint x: 689, endPoint y: 272, distance: 342.3
click at [351, 227] on div "Eventos ( 1 )" at bounding box center [337, 216] width 544 height 35
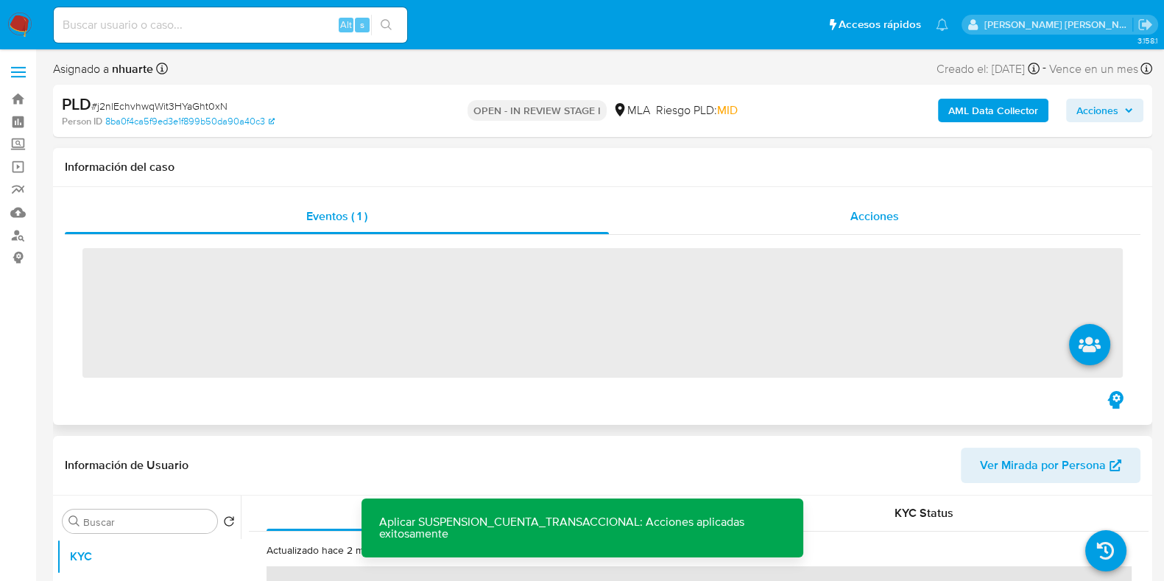
click at [872, 211] on span "Acciones" at bounding box center [874, 216] width 49 height 17
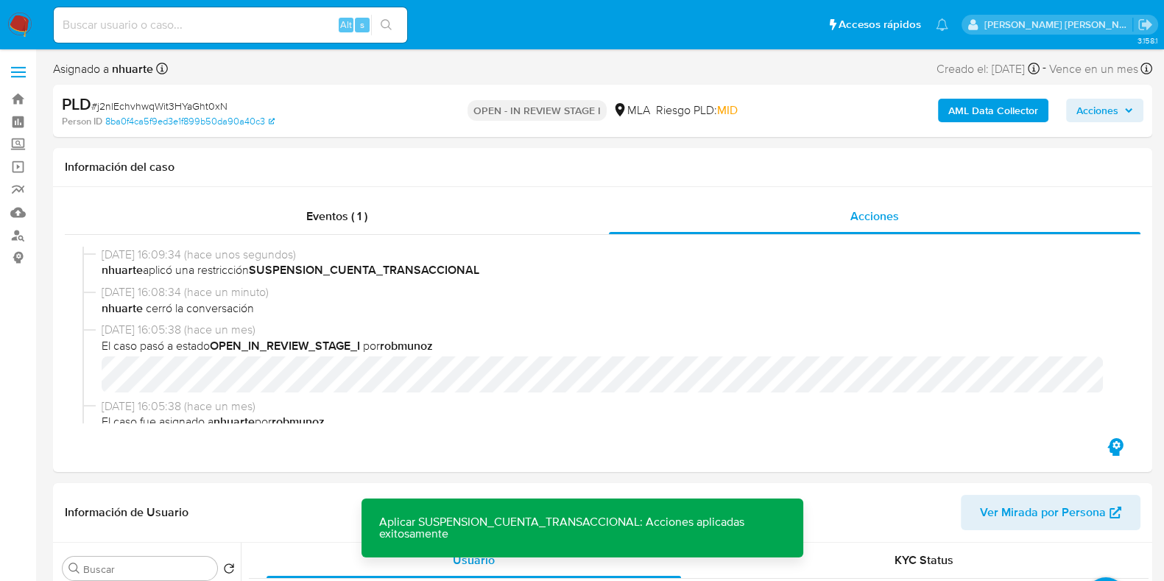
click at [1028, 114] on b "AML Data Collector" at bounding box center [993, 111] width 90 height 24
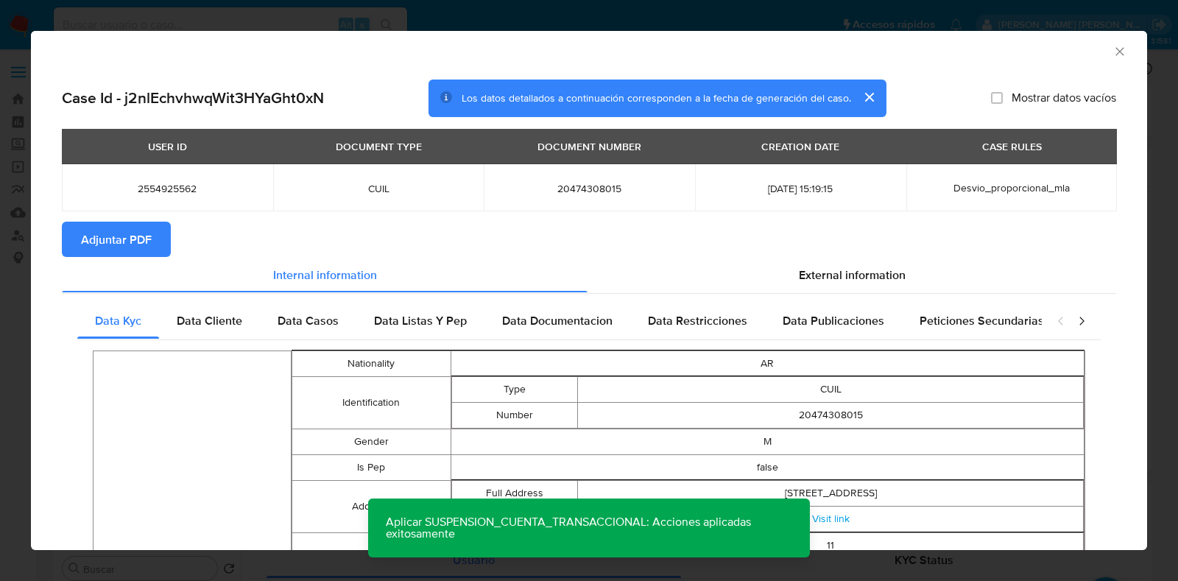
click at [124, 233] on span "Adjuntar PDF" at bounding box center [116, 239] width 71 height 32
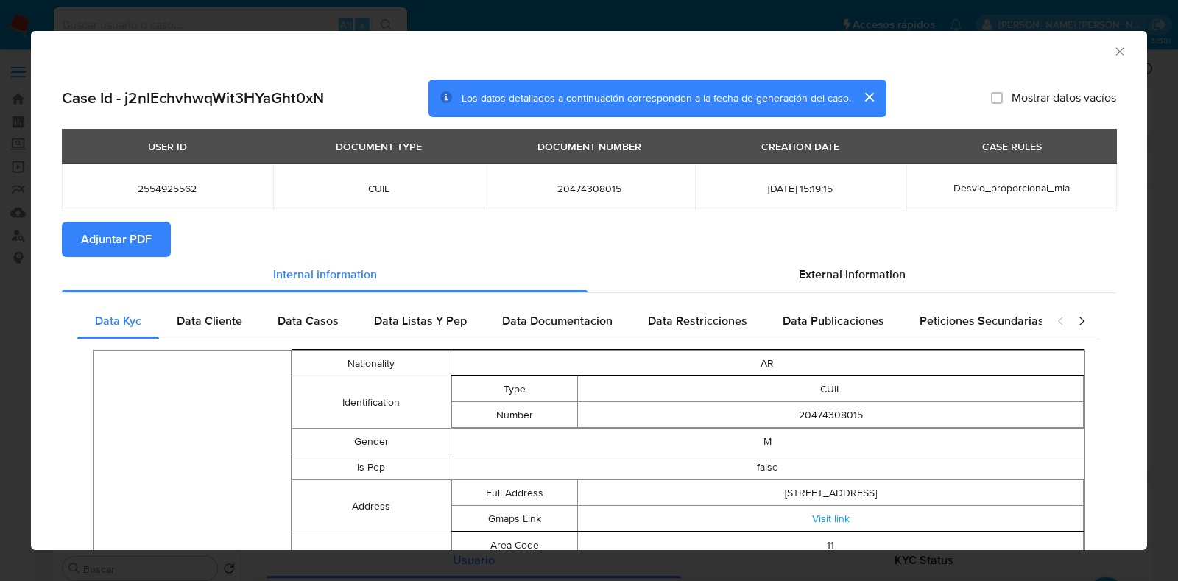
click at [1112, 46] on icon "Cerrar ventana" at bounding box center [1119, 51] width 15 height 15
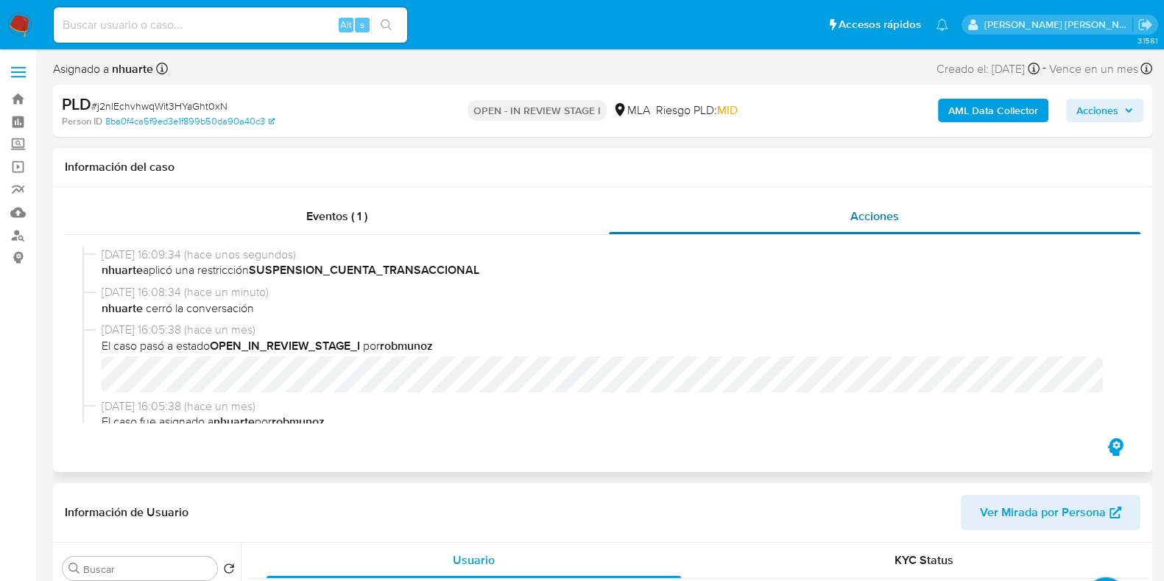
drag, startPoint x: 374, startPoint y: 217, endPoint x: 930, endPoint y: 222, distance: 556.5
click at [374, 217] on div "Eventos ( 1 )" at bounding box center [337, 216] width 544 height 35
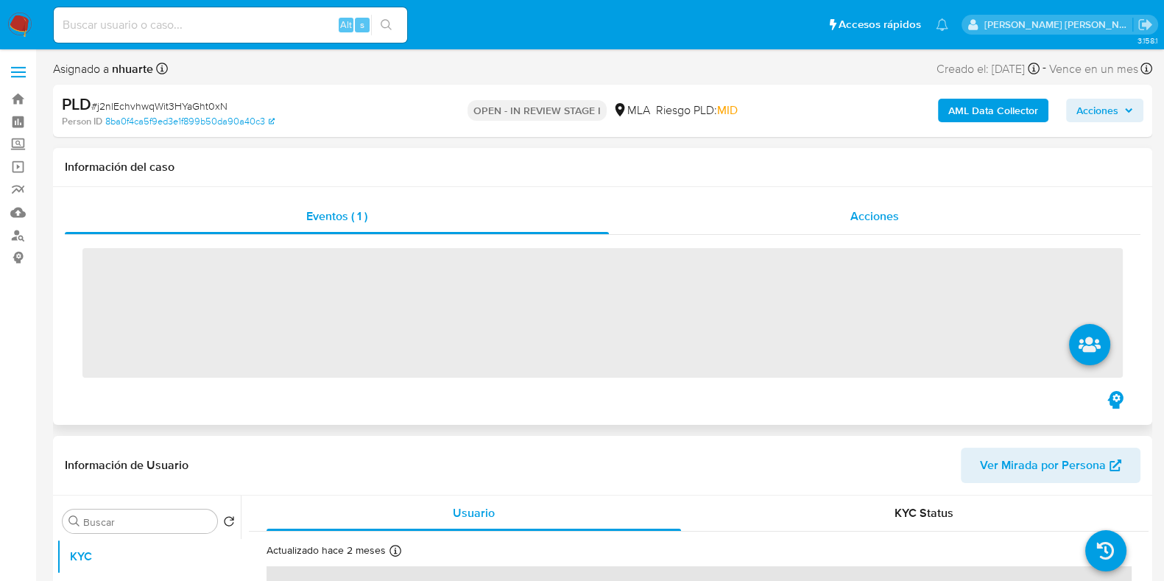
click at [905, 223] on div "Acciones" at bounding box center [874, 216] width 531 height 35
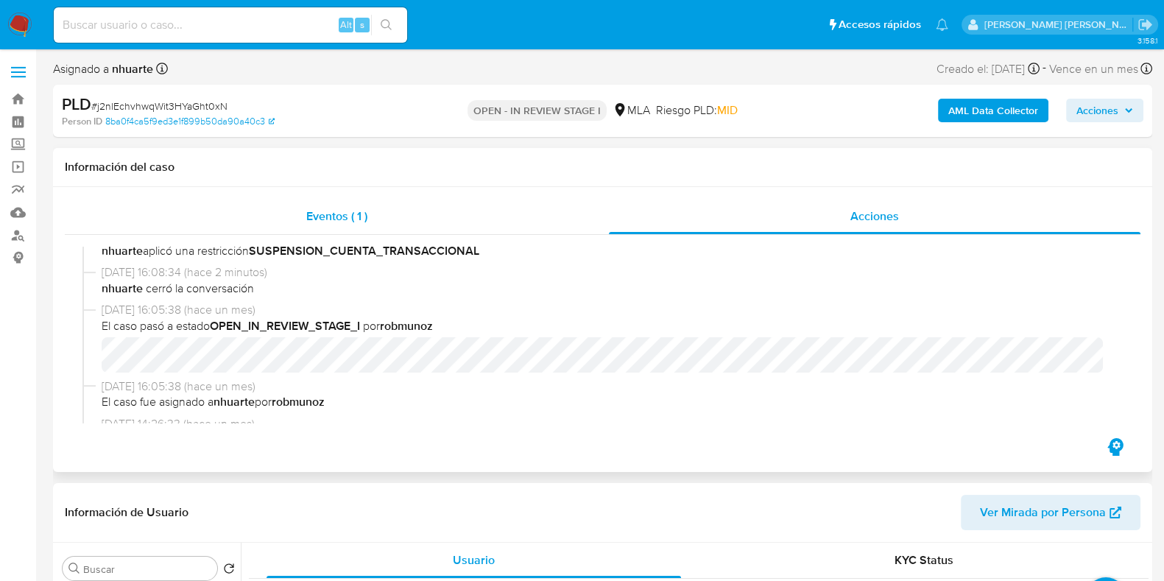
scroll to position [91, 0]
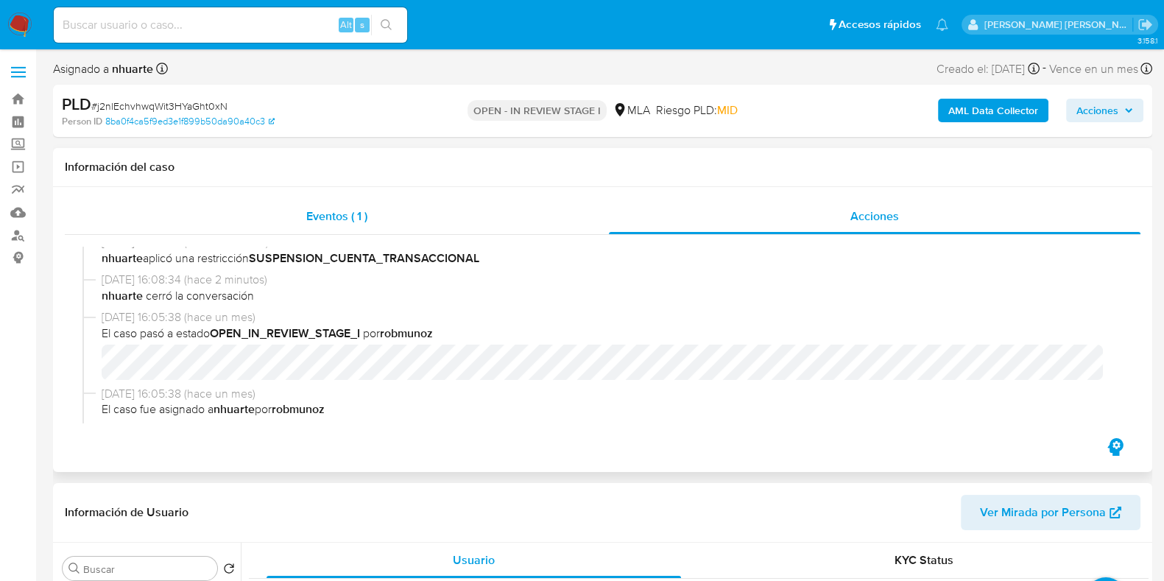
click at [328, 215] on span "Eventos ( 1 )" at bounding box center [336, 216] width 61 height 17
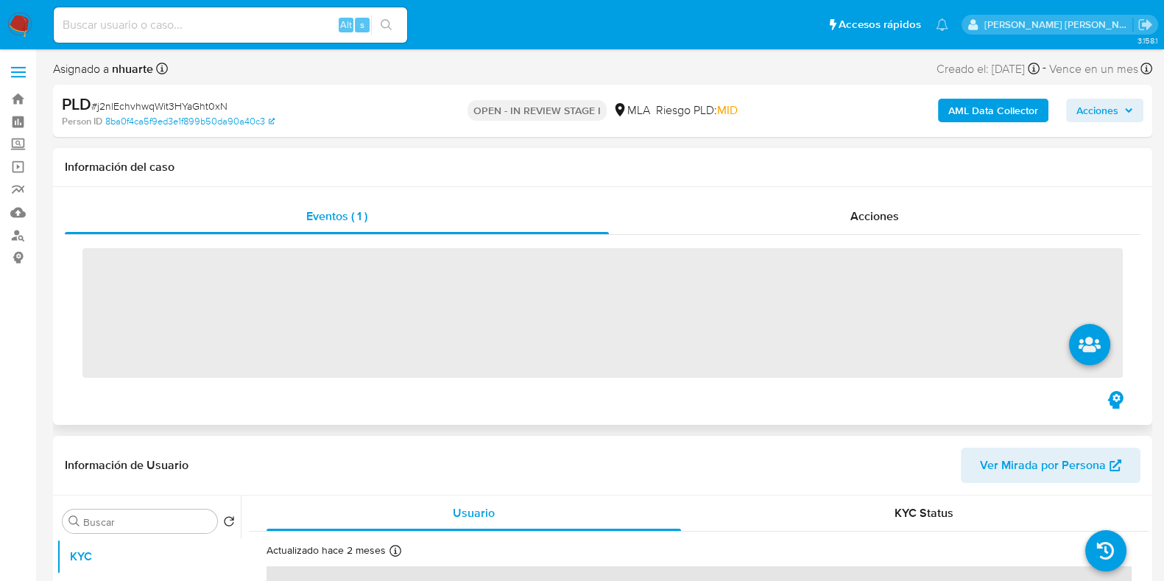
click at [877, 232] on div "Acciones" at bounding box center [874, 216] width 531 height 35
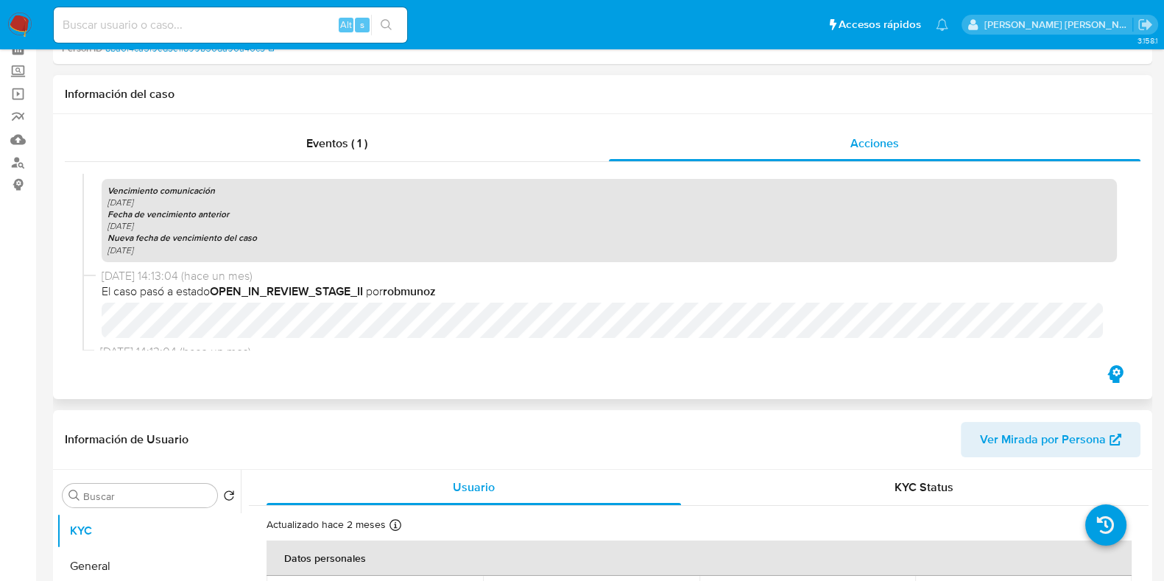
scroll to position [0, 0]
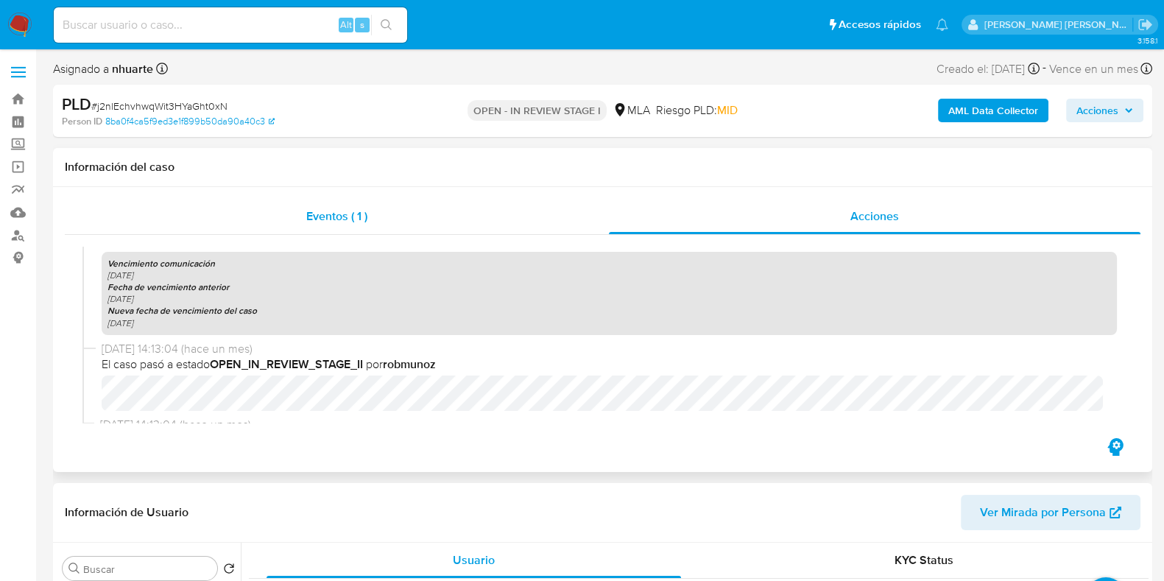
click at [356, 214] on span "Eventos ( 1 )" at bounding box center [336, 216] width 61 height 17
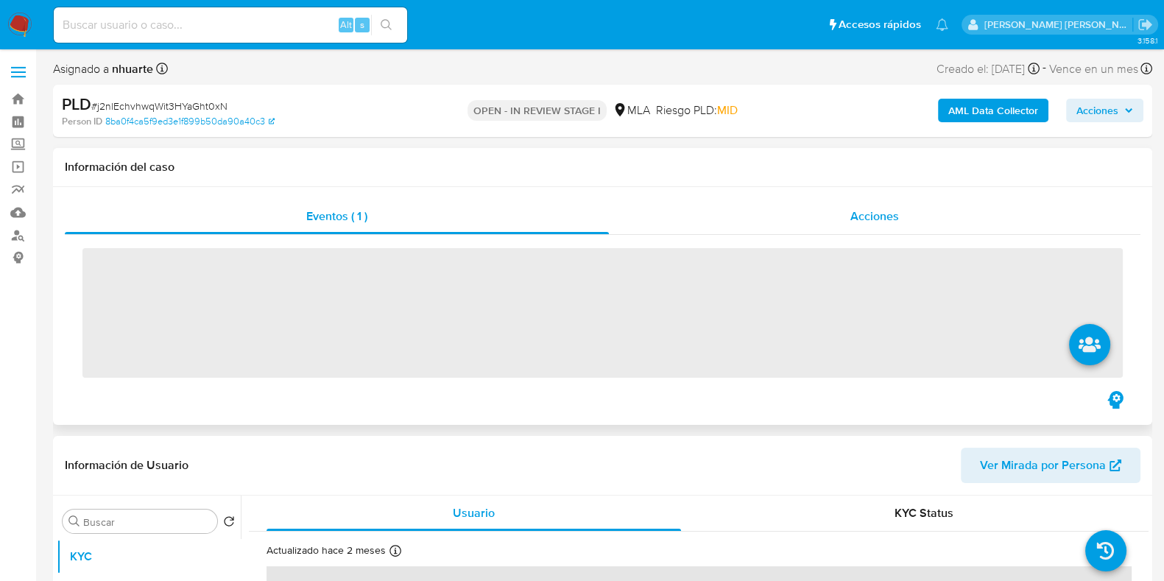
click at [887, 211] on span "Acciones" at bounding box center [874, 216] width 49 height 17
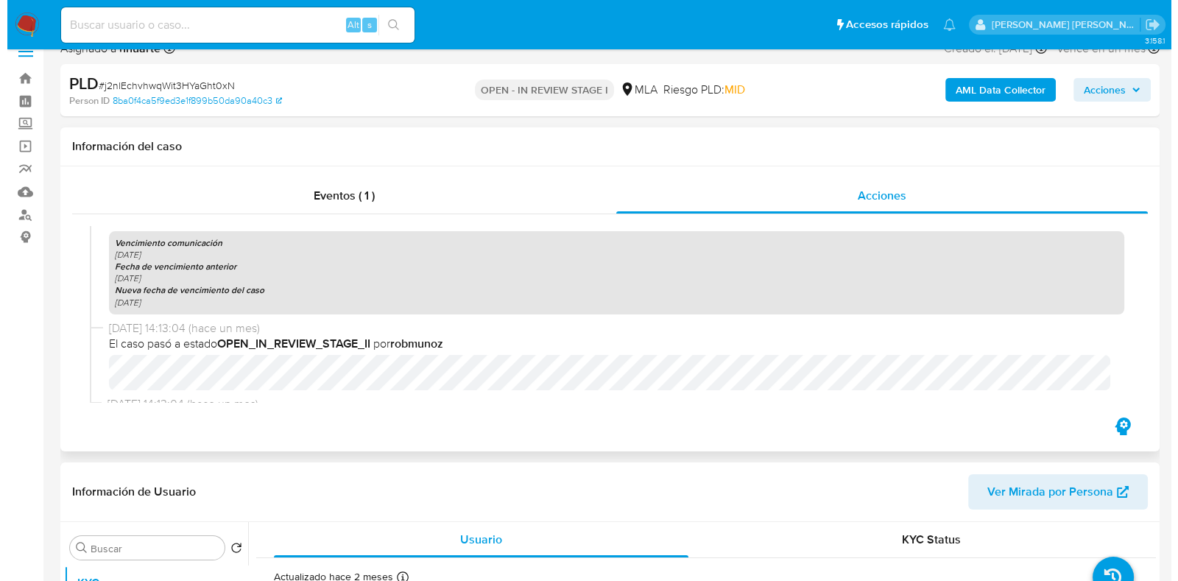
scroll to position [367, 0]
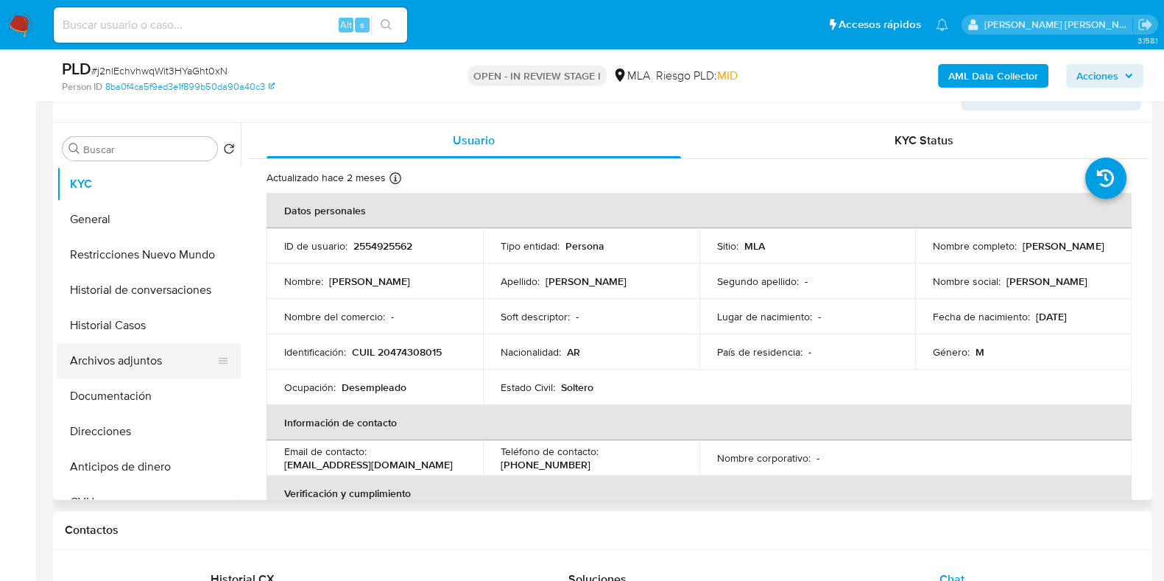
click at [158, 343] on button "Archivos adjuntos" at bounding box center [143, 360] width 172 height 35
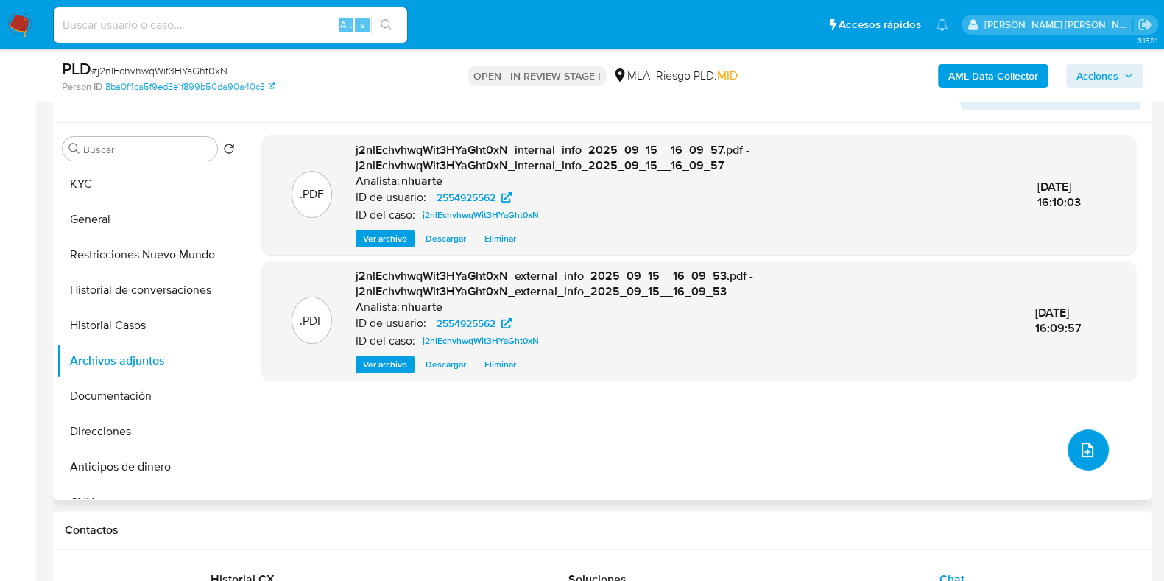
click at [1093, 456] on button "upload-file" at bounding box center [1087, 449] width 41 height 41
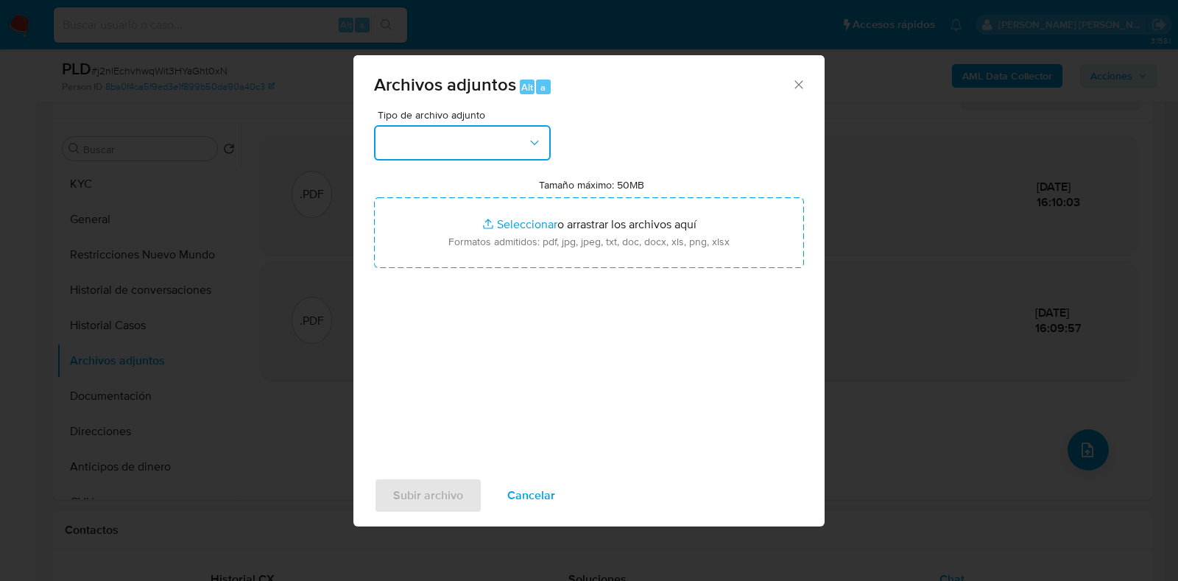
click at [533, 145] on icon "button" at bounding box center [534, 142] width 15 height 15
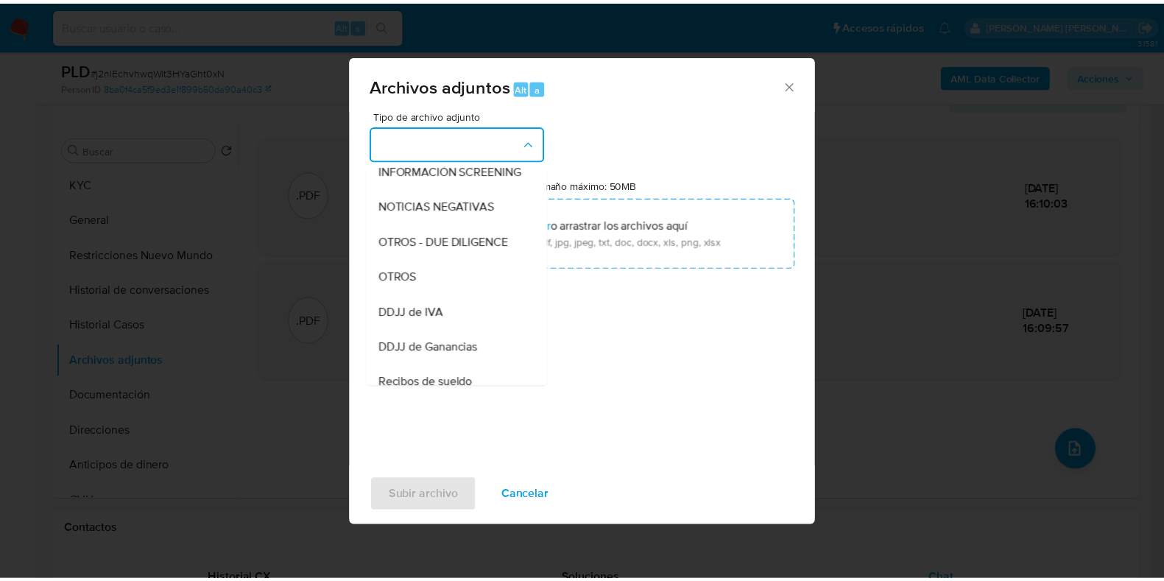
scroll to position [198, 0]
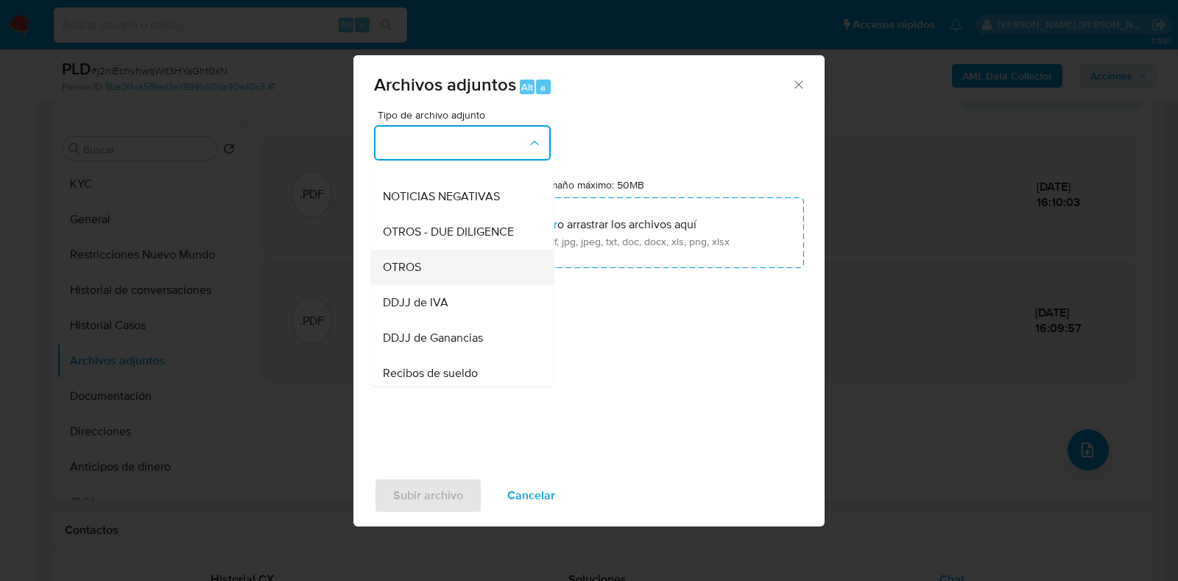
click at [473, 278] on div "OTROS" at bounding box center [458, 267] width 150 height 35
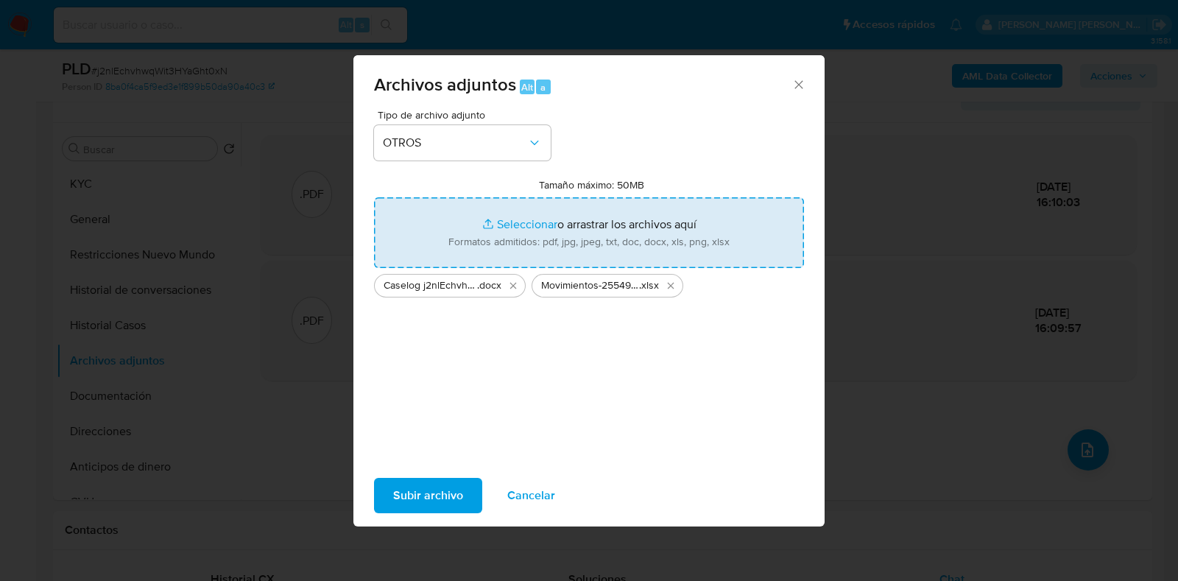
type input "C:\fakepath\NOSIS_Manager_InformeIndividual_20474308015_620657_20250915160823.p…"
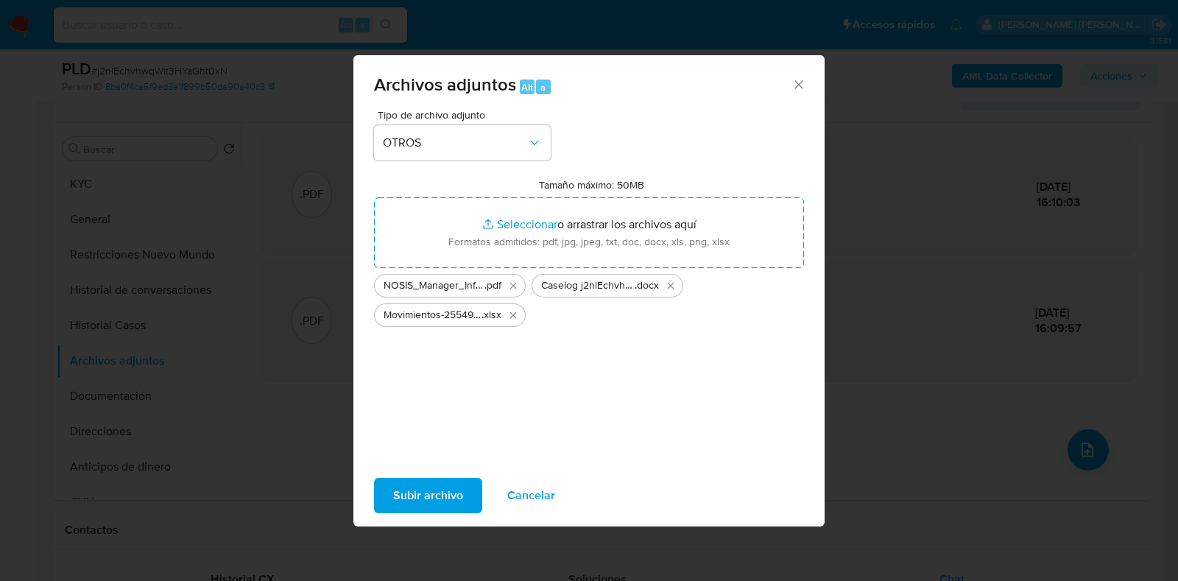
click at [449, 484] on span "Subir archivo" at bounding box center [428, 495] width 70 height 32
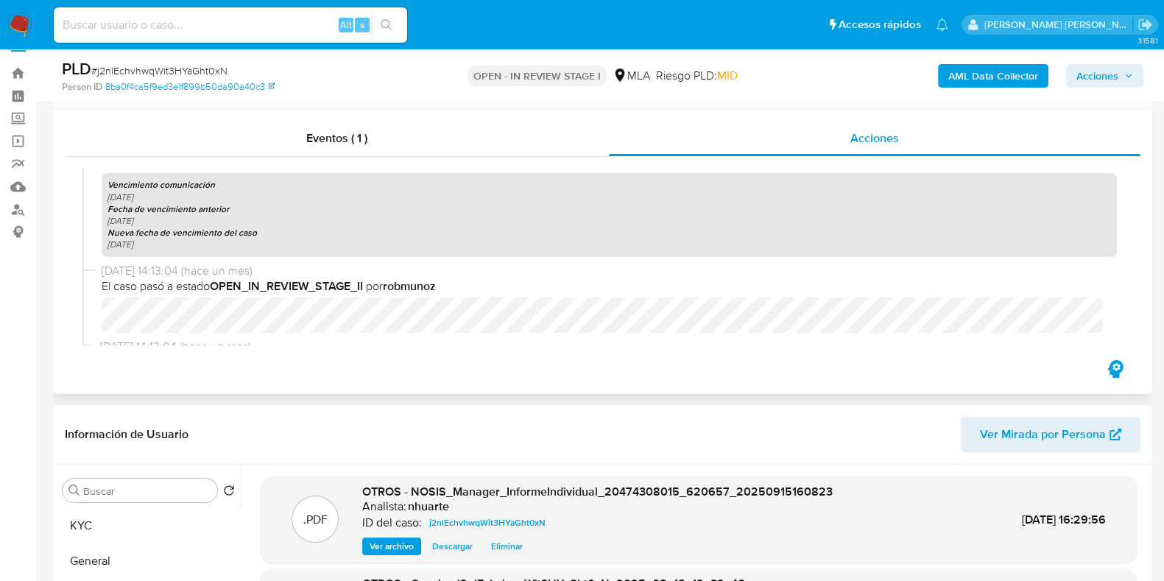
scroll to position [0, 0]
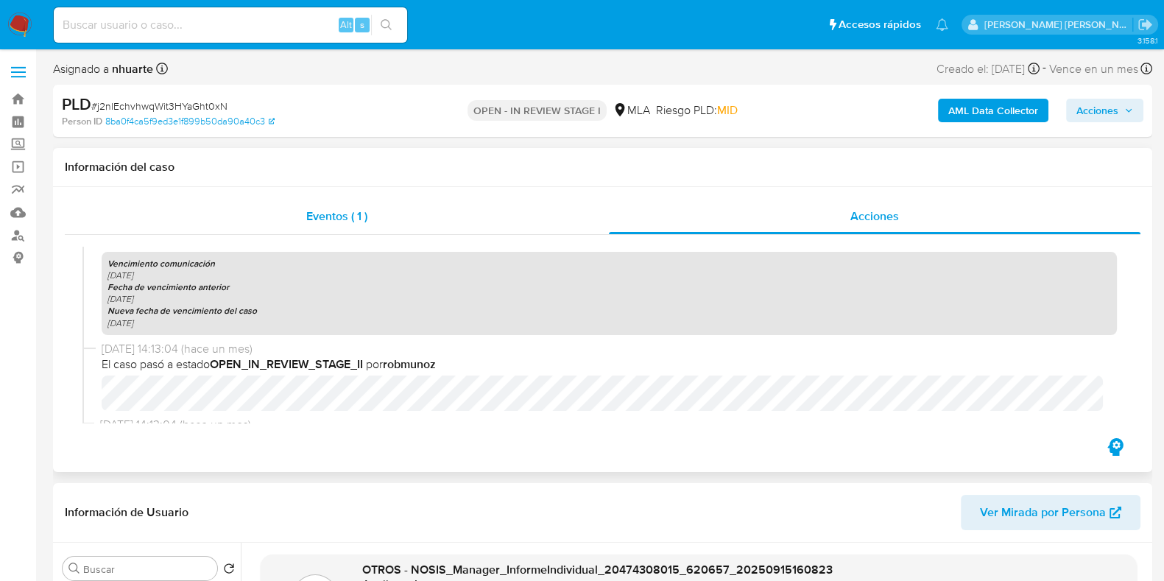
click at [360, 211] on span "Eventos ( 1 )" at bounding box center [336, 216] width 61 height 17
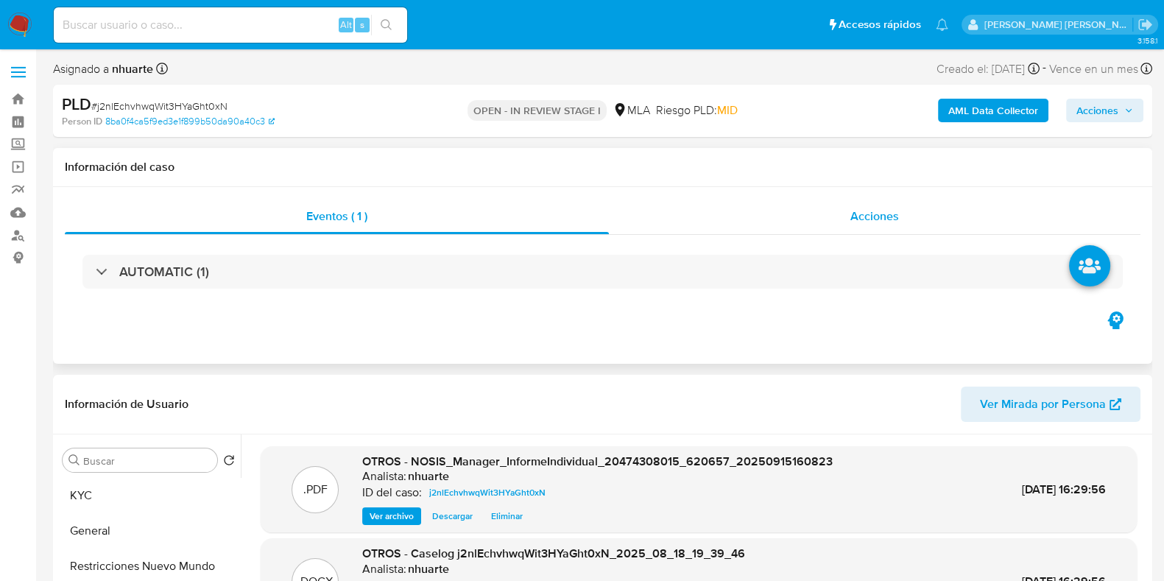
click at [872, 220] on span "Acciones" at bounding box center [874, 216] width 49 height 17
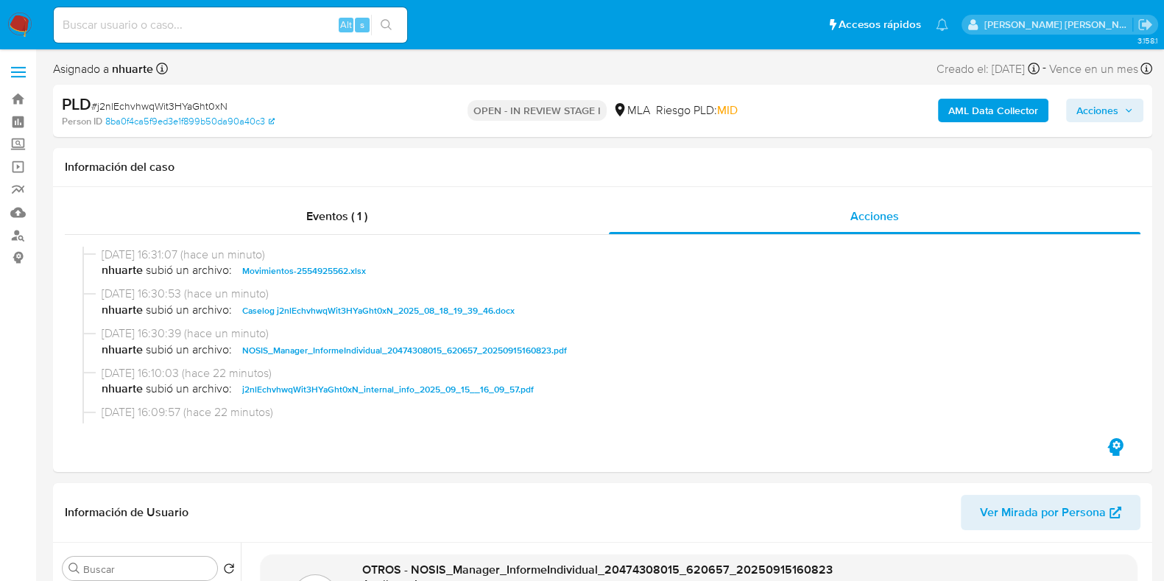
click at [1110, 113] on span "Acciones" at bounding box center [1097, 111] width 42 height 24
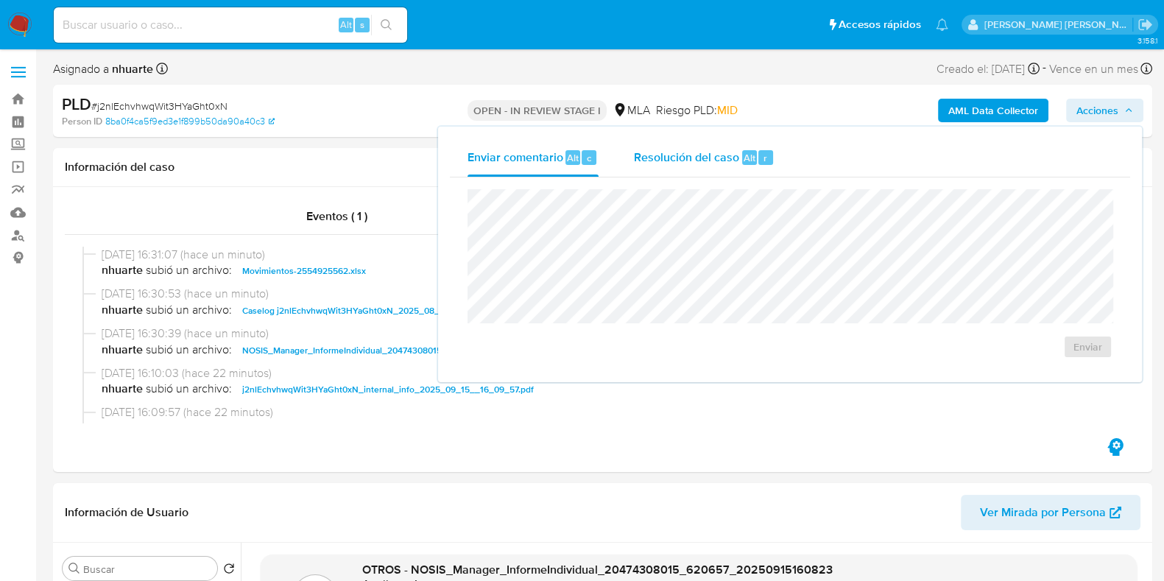
click at [743, 151] on span "Alt" at bounding box center [749, 158] width 12 height 14
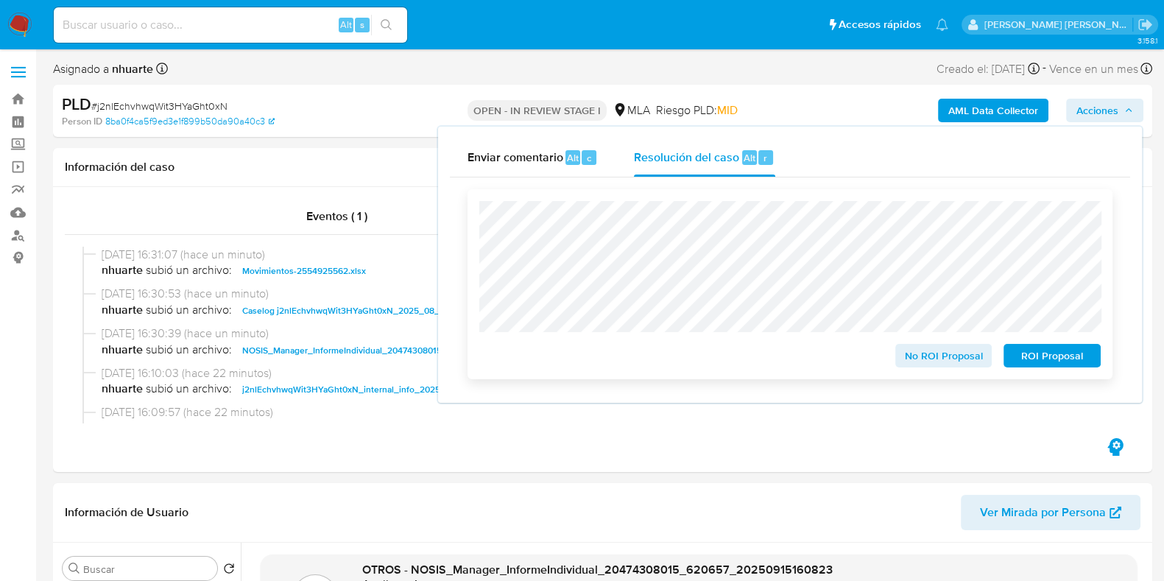
click at [1042, 354] on span "ROI Proposal" at bounding box center [1052, 355] width 77 height 21
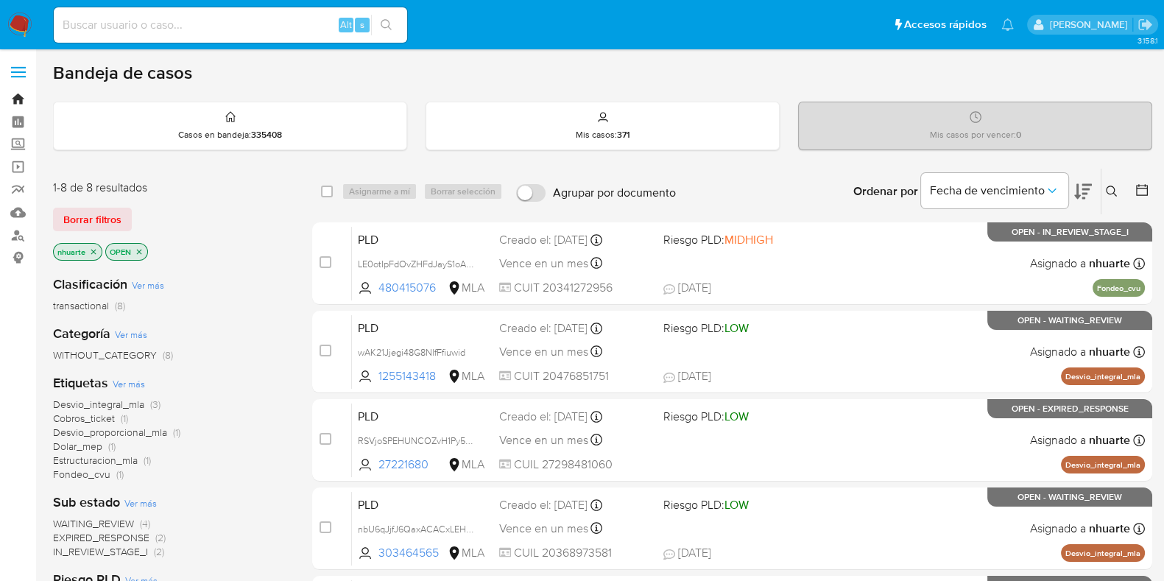
click at [18, 100] on link "Bandeja" at bounding box center [87, 99] width 175 height 23
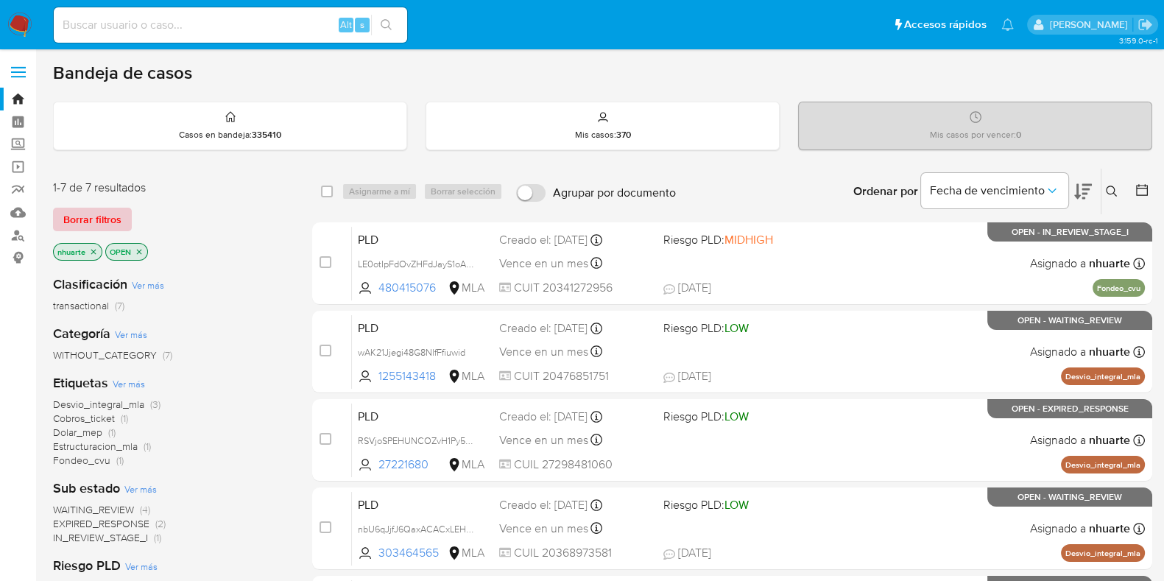
click at [95, 219] on span "Borrar filtros" at bounding box center [92, 219] width 58 height 21
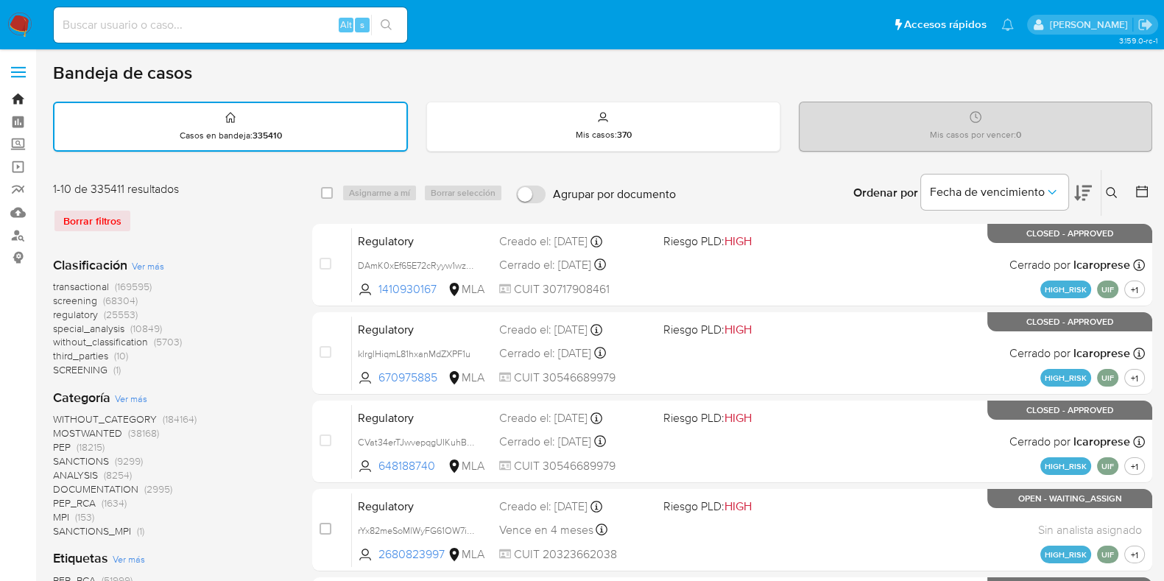
click at [18, 99] on link "Bandeja" at bounding box center [87, 99] width 175 height 23
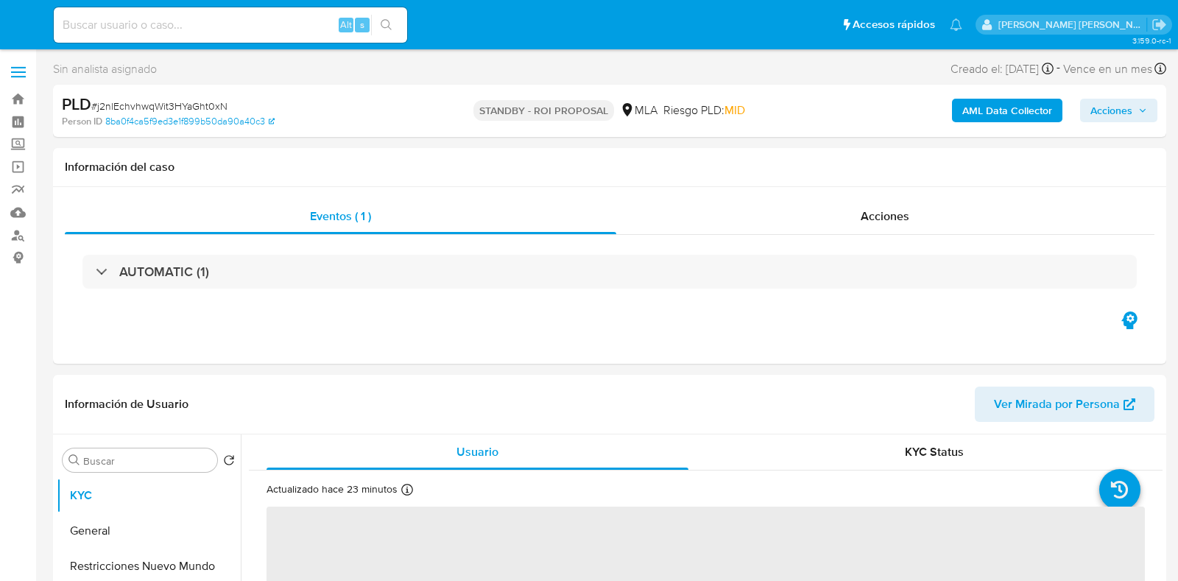
select select "10"
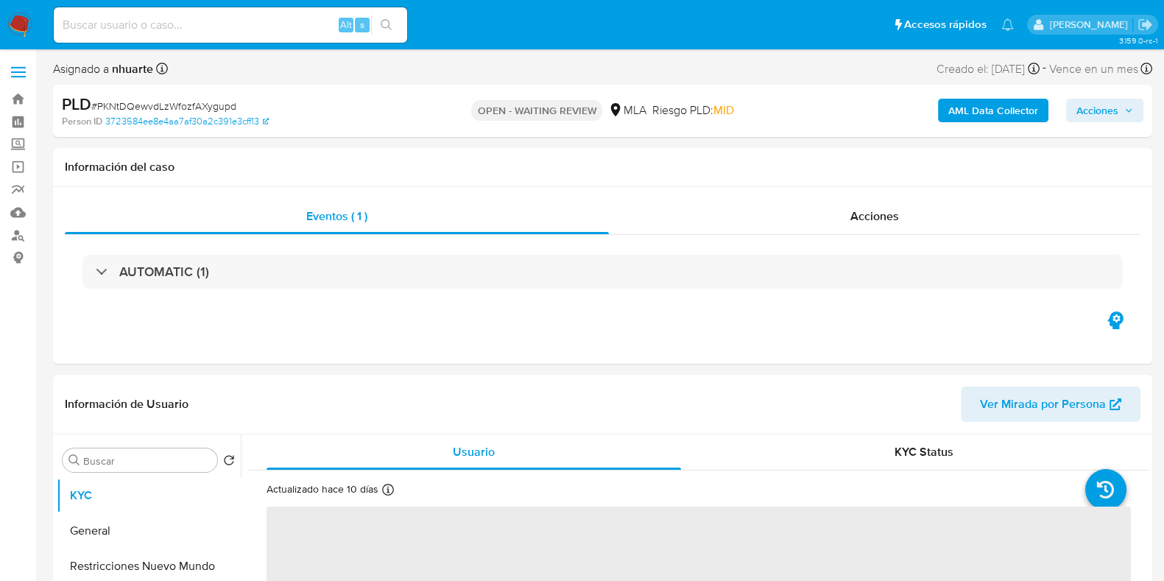
select select "10"
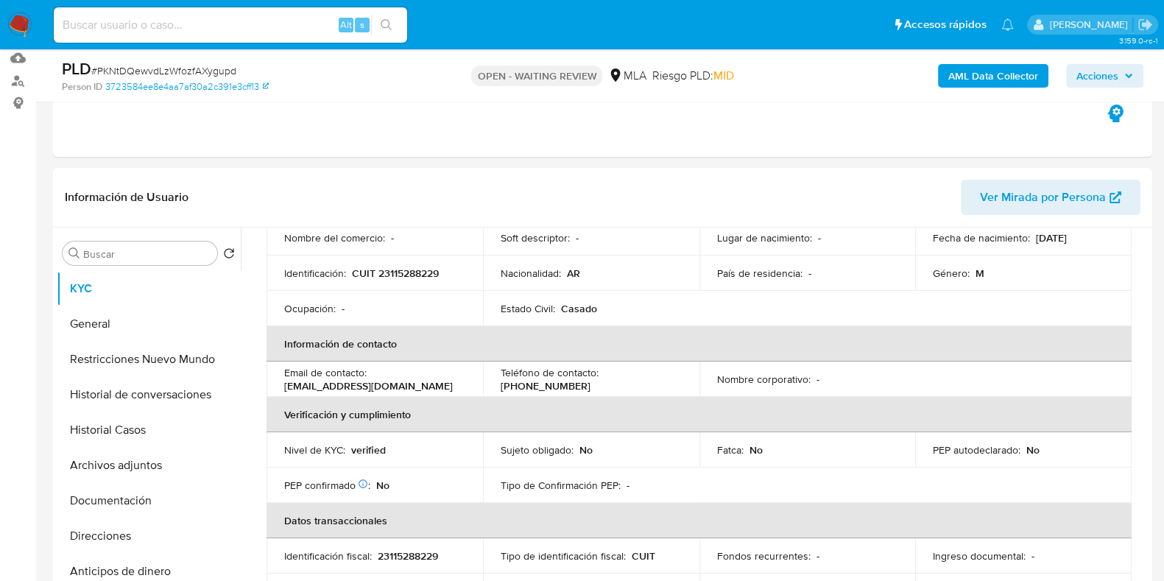
scroll to position [552, 0]
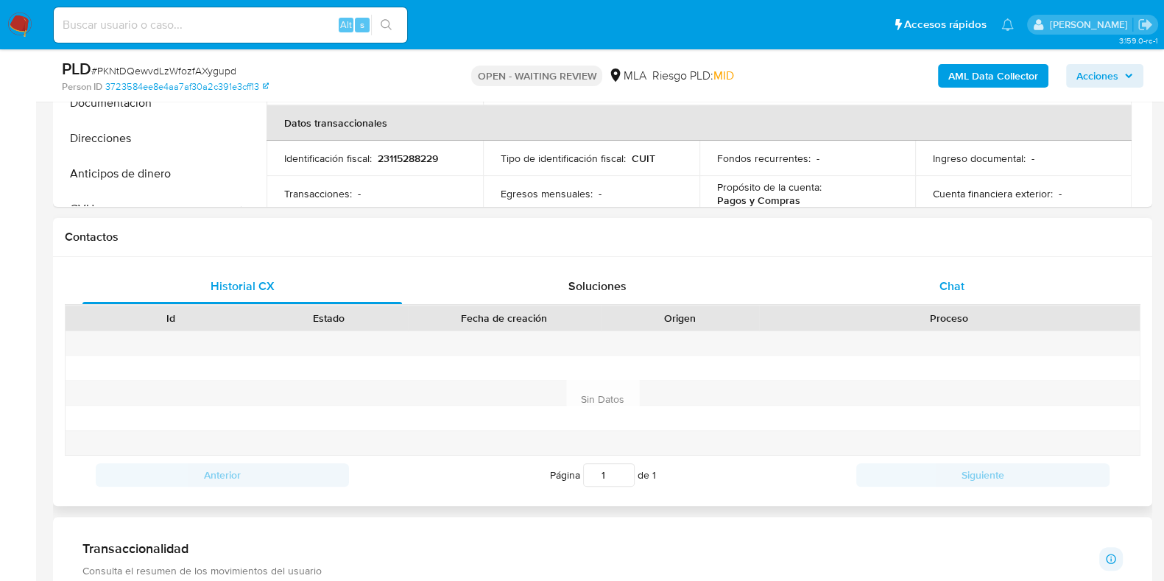
click at [956, 286] on span "Chat" at bounding box center [951, 286] width 25 height 17
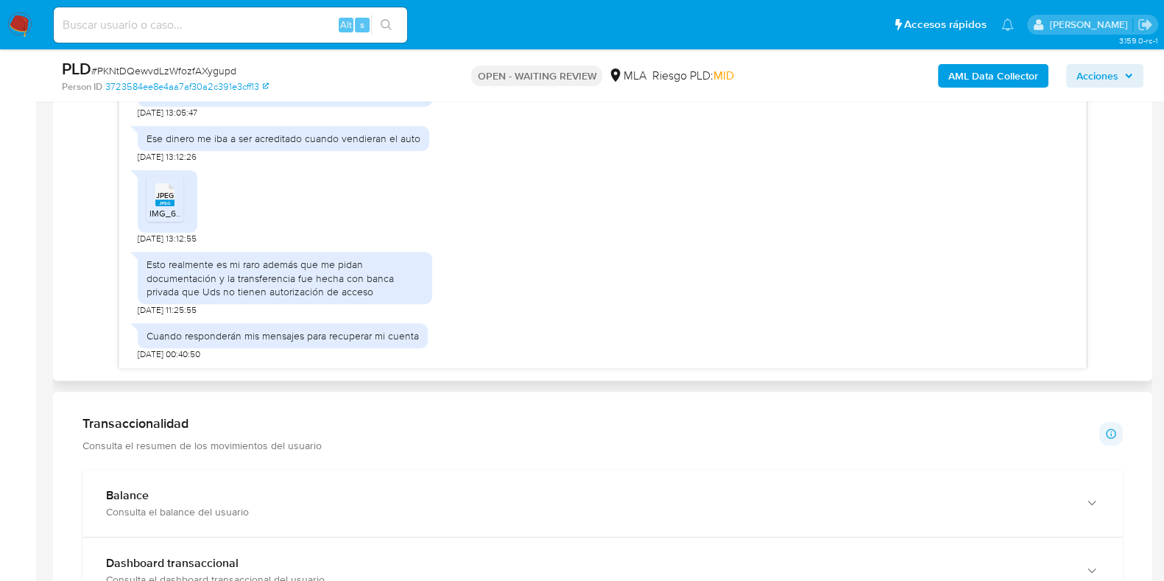
scroll to position [828, 0]
